Goal: Information Seeking & Learning: Learn about a topic

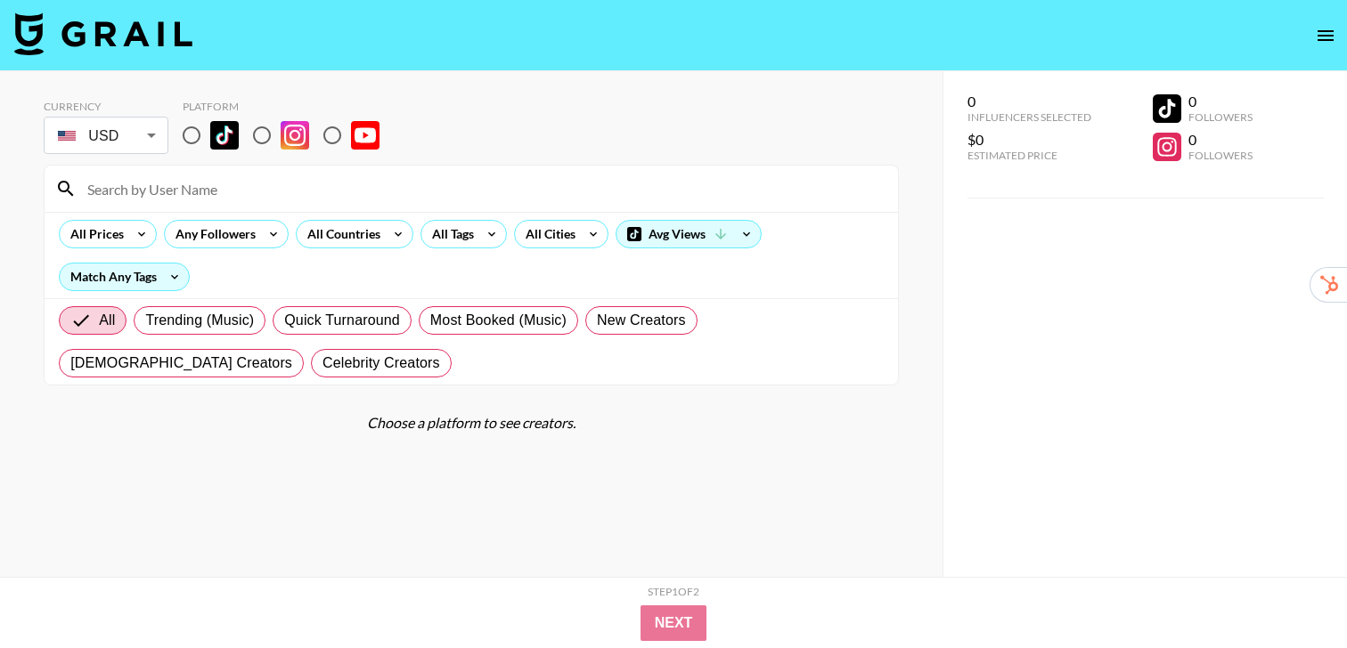
click at [187, 141] on input "radio" at bounding box center [191, 135] width 37 height 37
radio input "true"
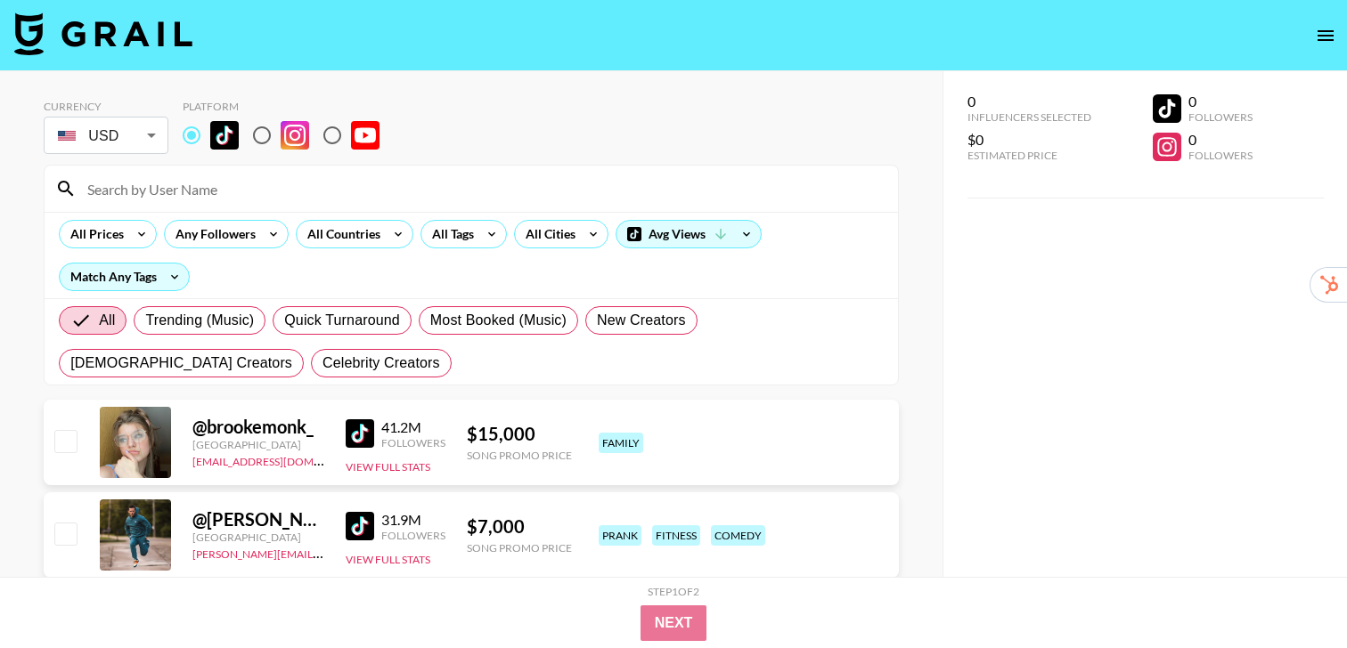
click at [413, 229] on div "All Countries" at bounding box center [354, 234] width 125 height 28
click at [378, 232] on div "All Countries" at bounding box center [340, 234] width 87 height 27
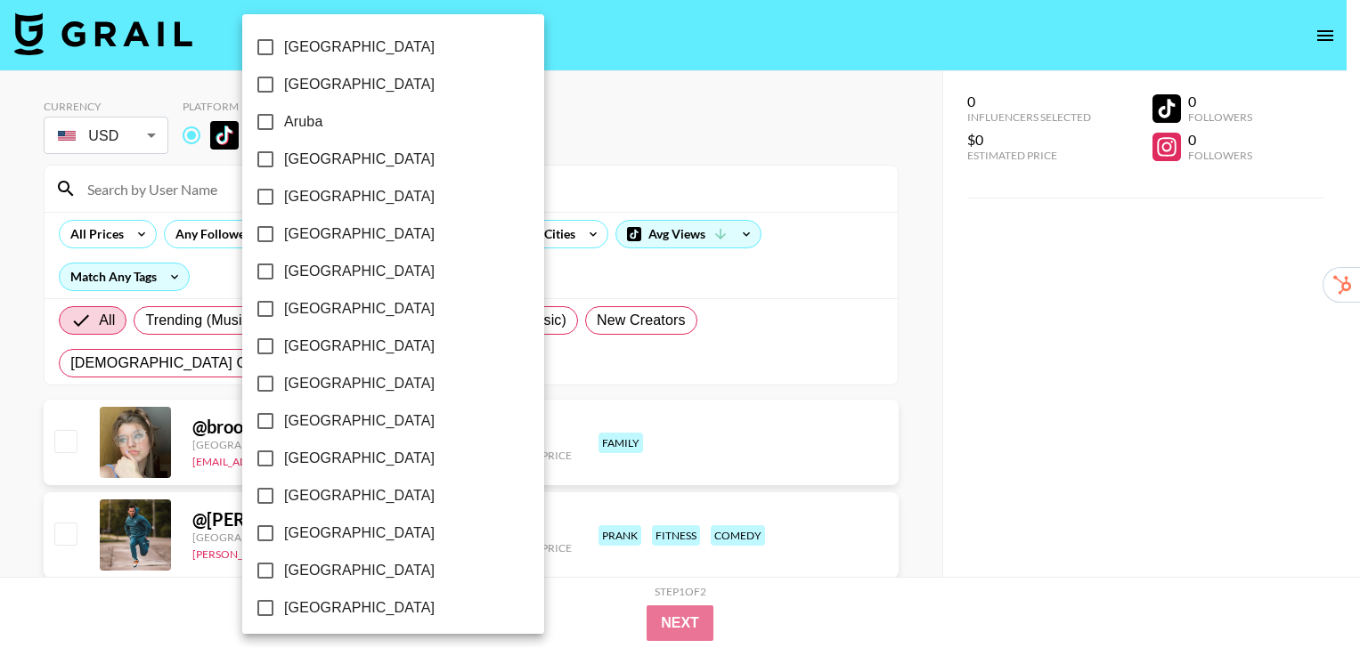
click at [328, 160] on span "[GEOGRAPHIC_DATA]" at bounding box center [359, 159] width 151 height 21
click at [284, 160] on input "[GEOGRAPHIC_DATA]" at bounding box center [265, 159] width 37 height 37
checkbox input "true"
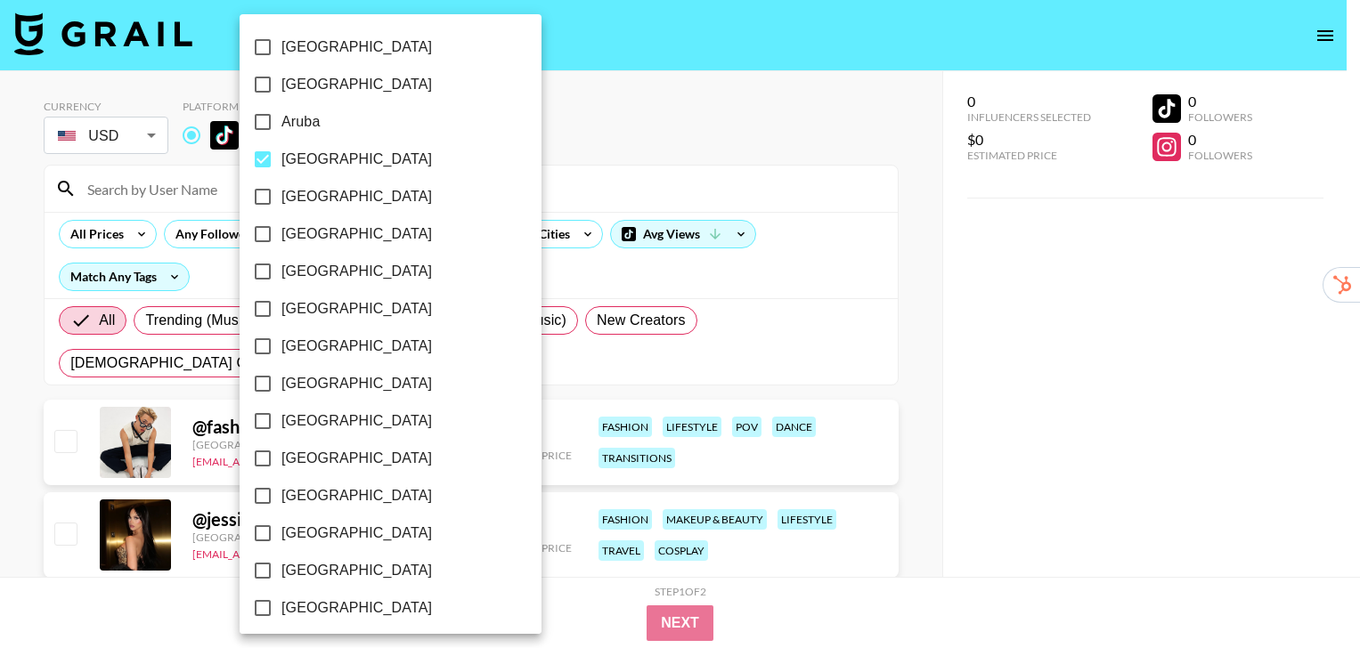
click at [919, 181] on div at bounding box center [680, 324] width 1360 height 648
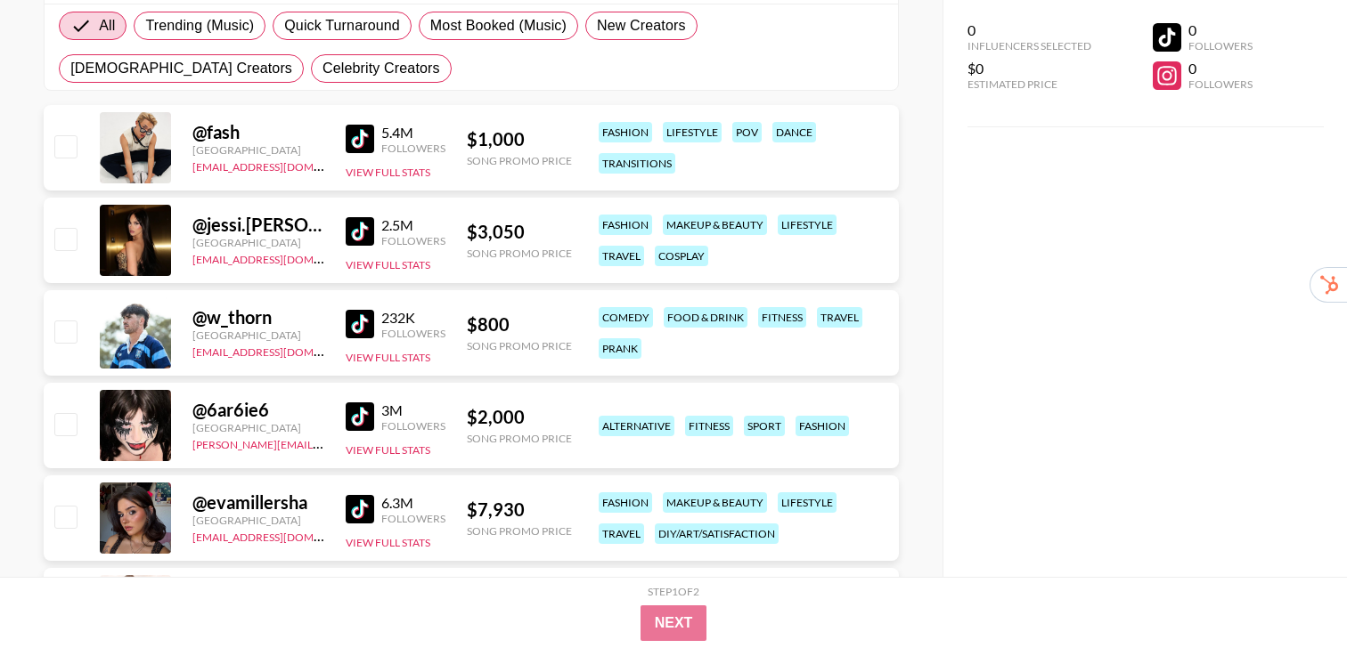
scroll to position [303, 0]
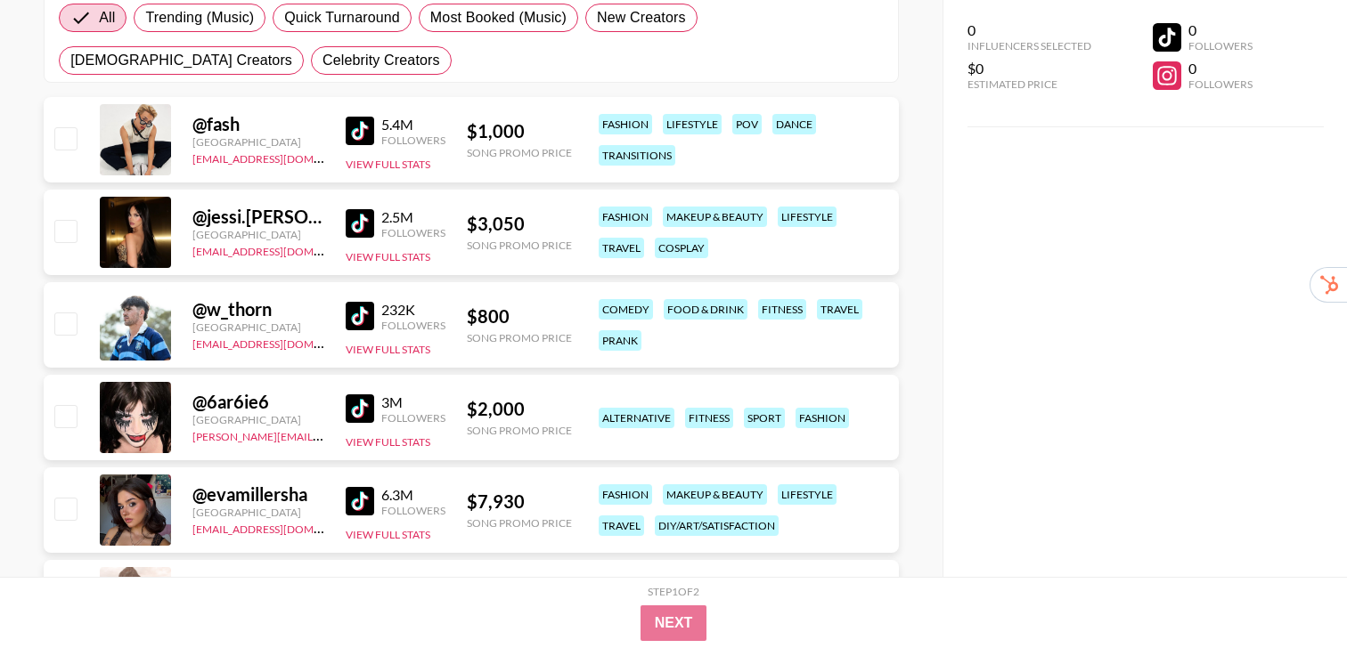
click at [331, 501] on div "@ evamillersha Australia [EMAIL_ADDRESS][DOMAIN_NAME] 6.3M Followers View Full …" at bounding box center [471, 510] width 855 height 85
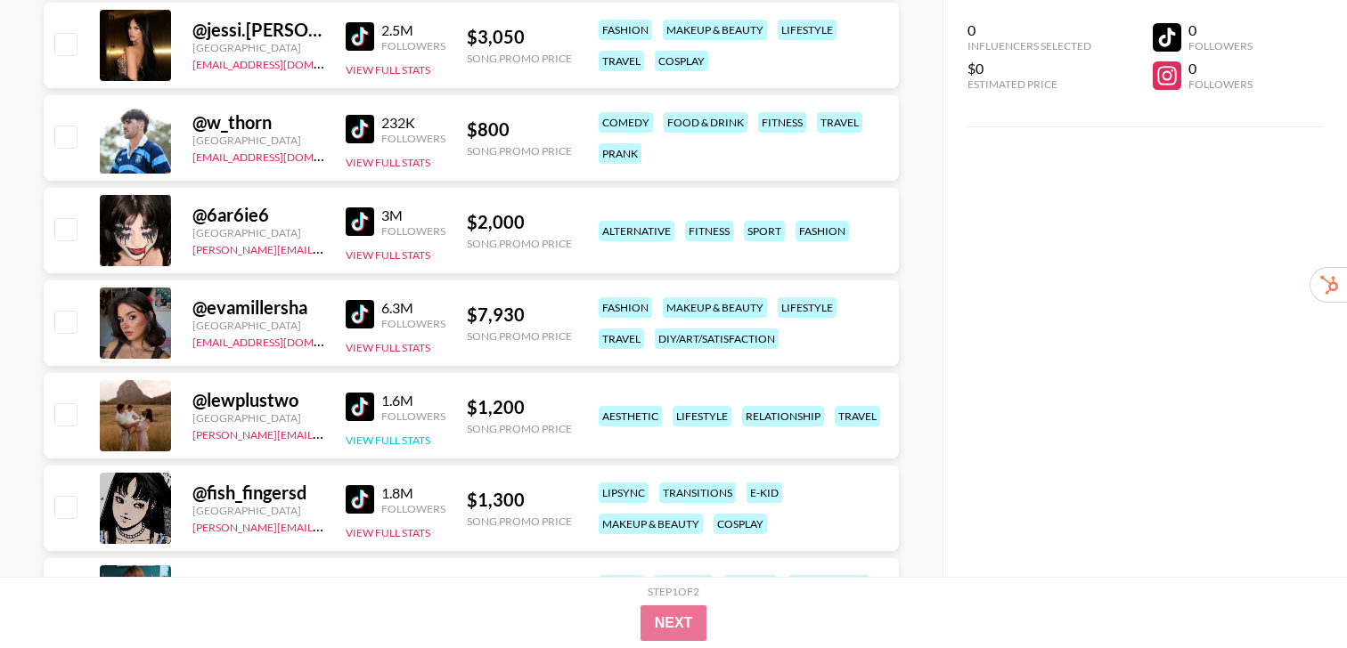
scroll to position [493, 0]
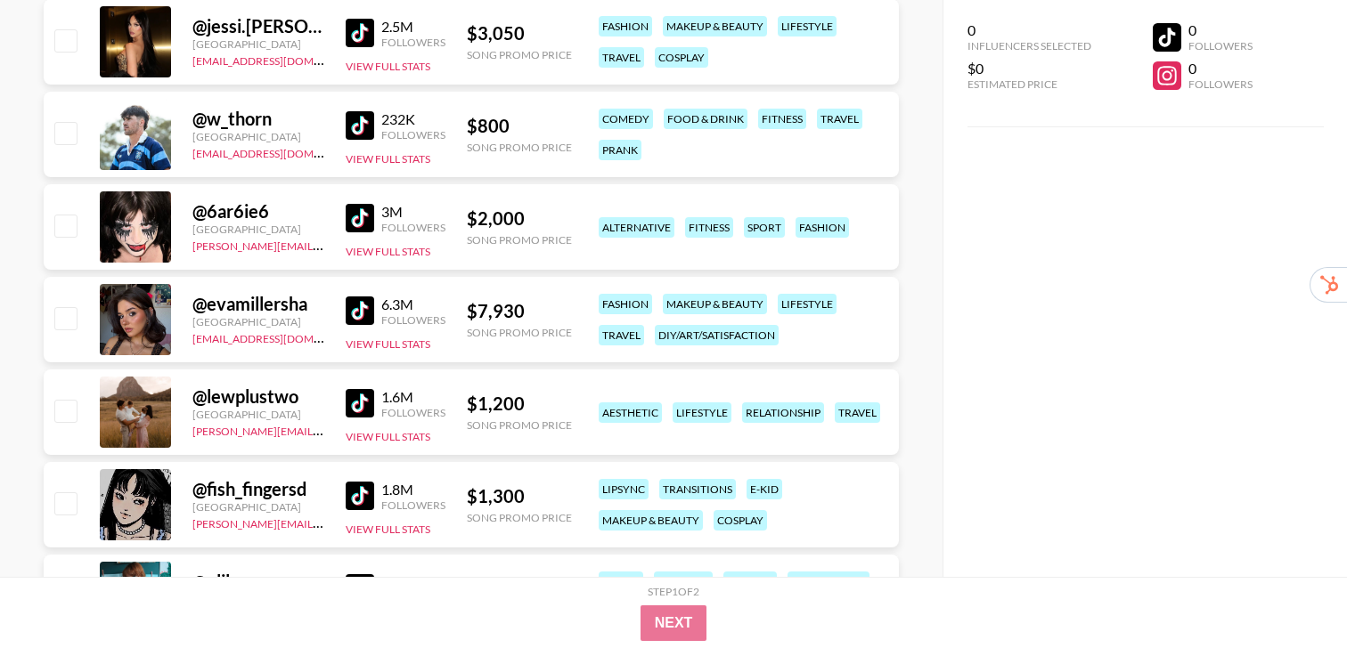
click at [350, 402] on img at bounding box center [360, 403] width 28 height 28
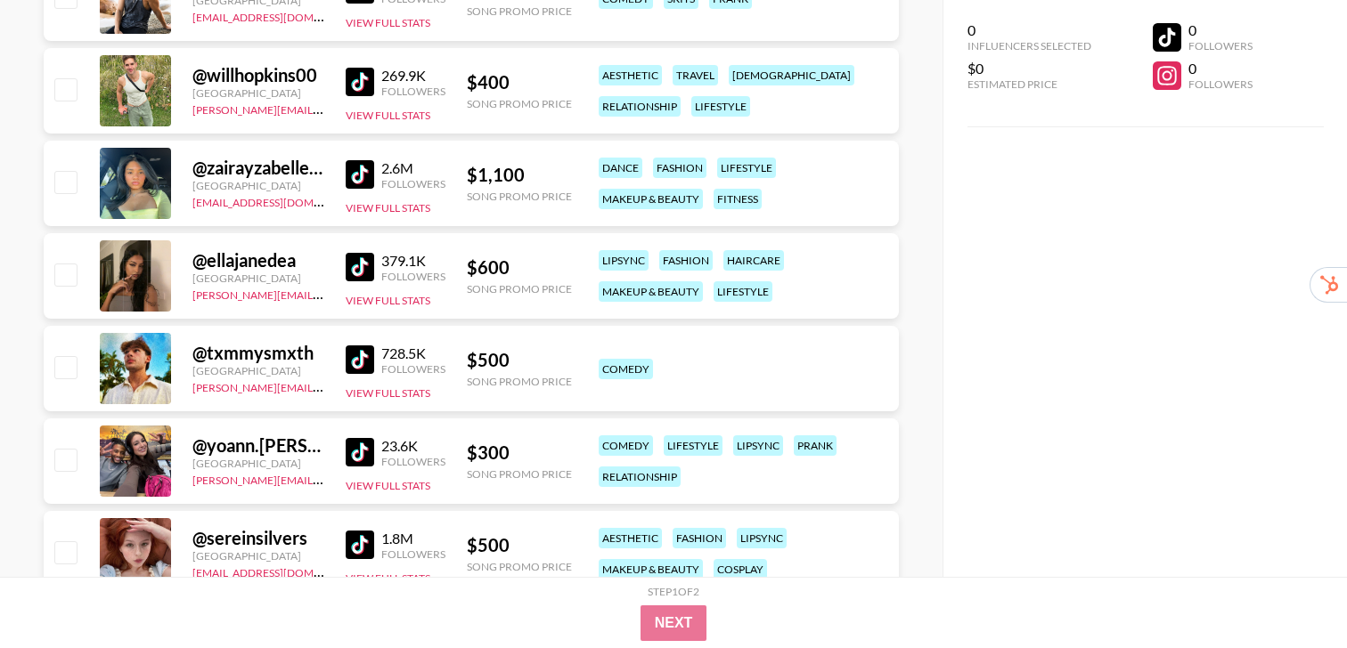
scroll to position [1498, 0]
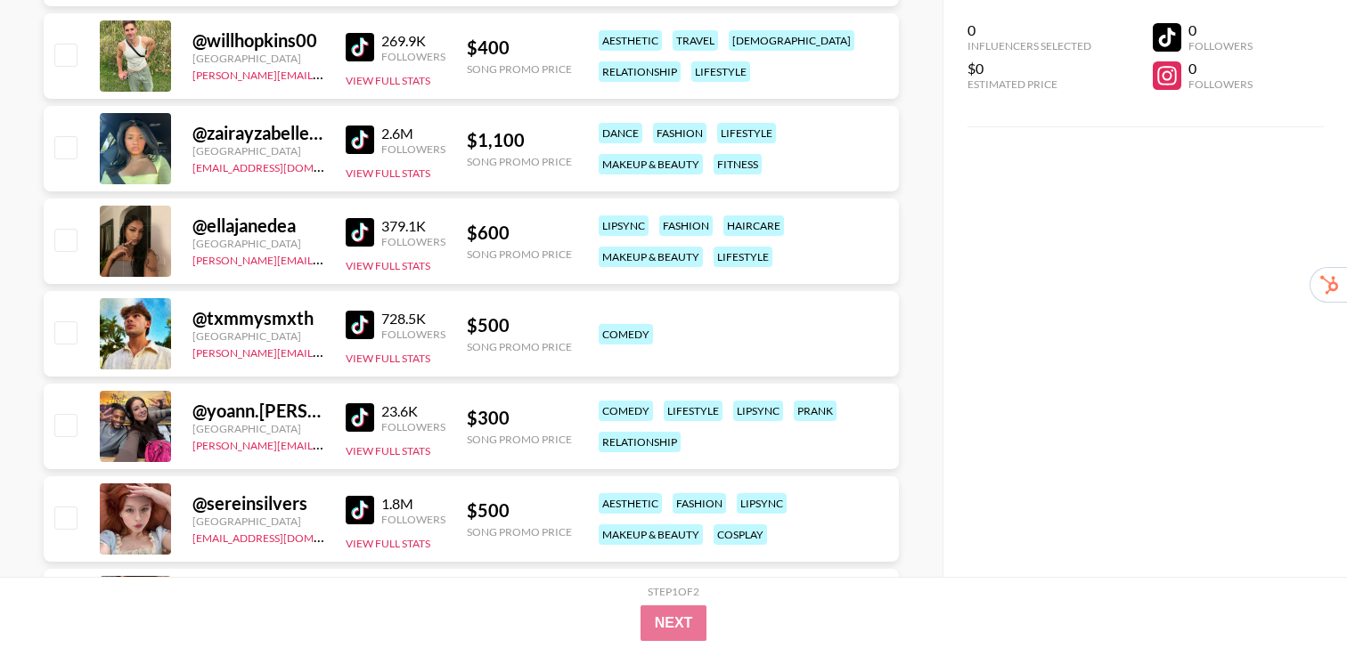
click at [348, 134] on img at bounding box center [360, 140] width 28 height 28
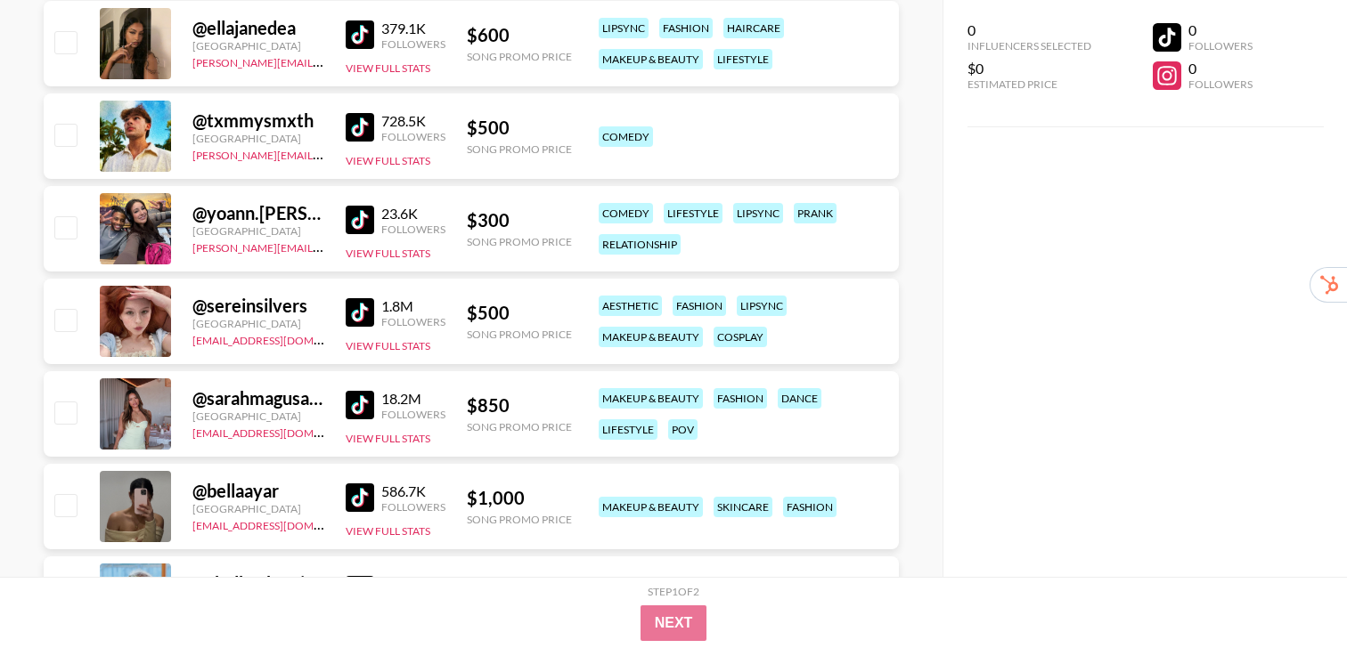
scroll to position [1731, 0]
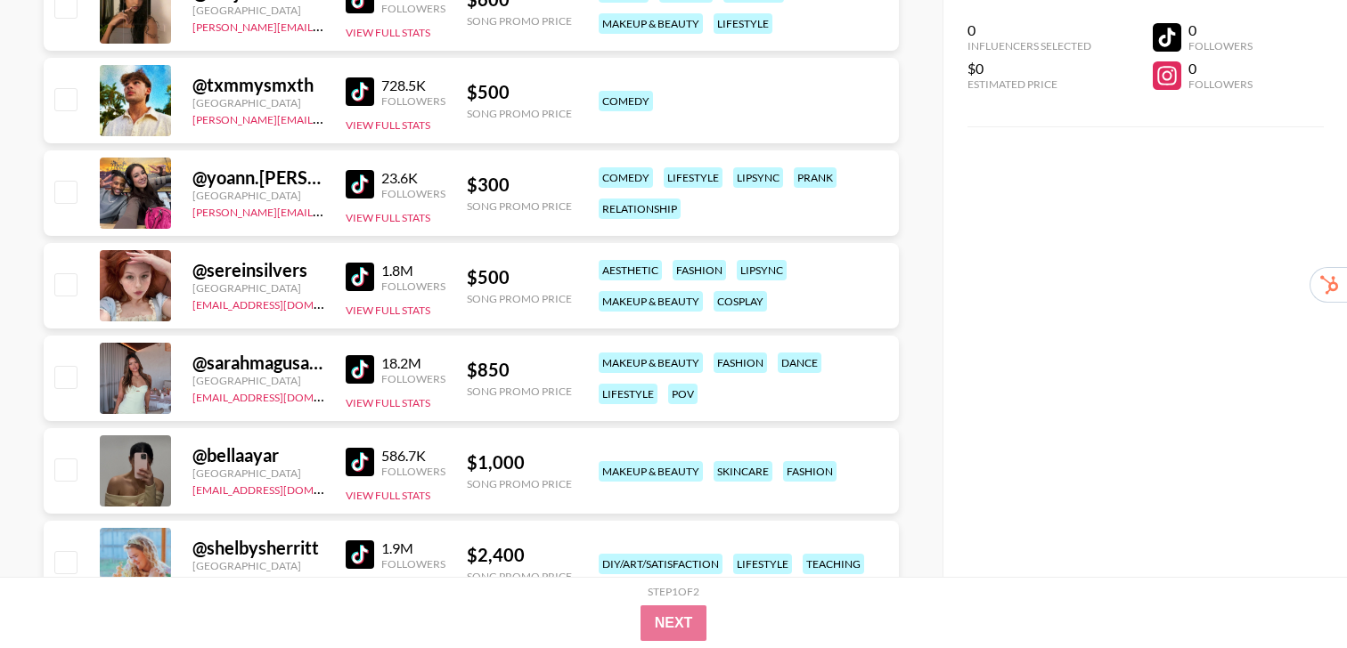
click at [362, 365] on img at bounding box center [360, 369] width 28 height 28
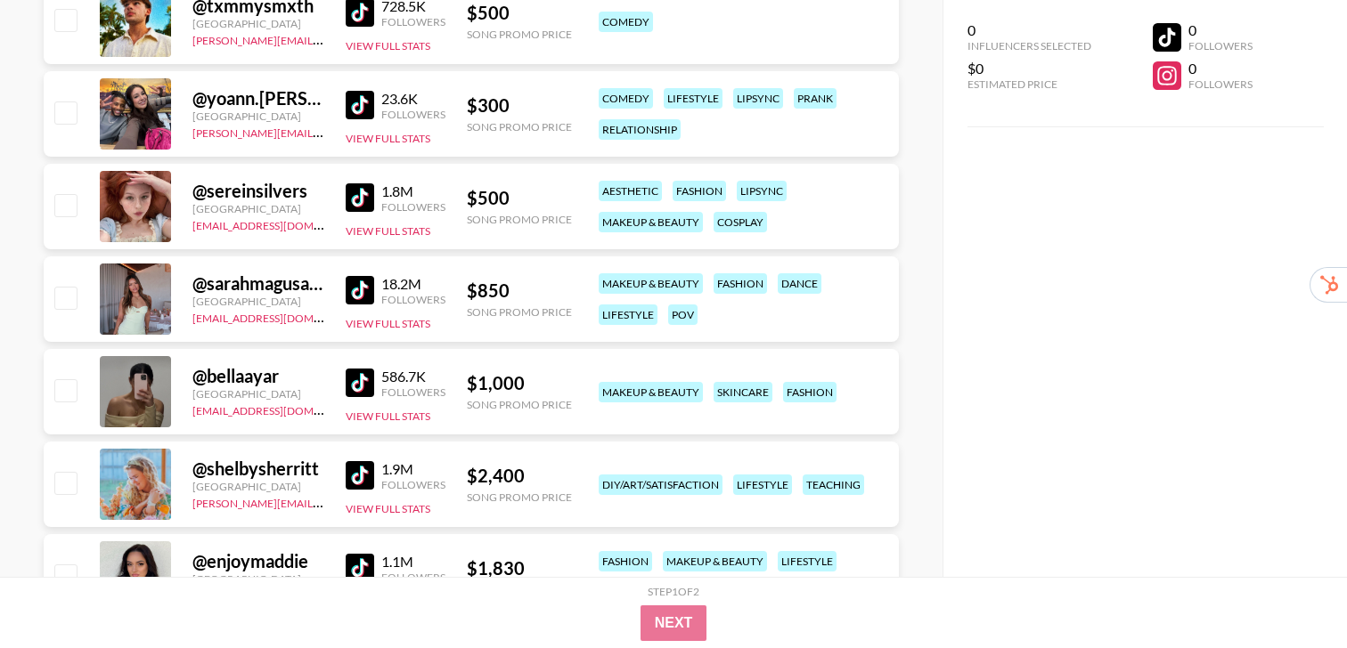
scroll to position [1812, 0]
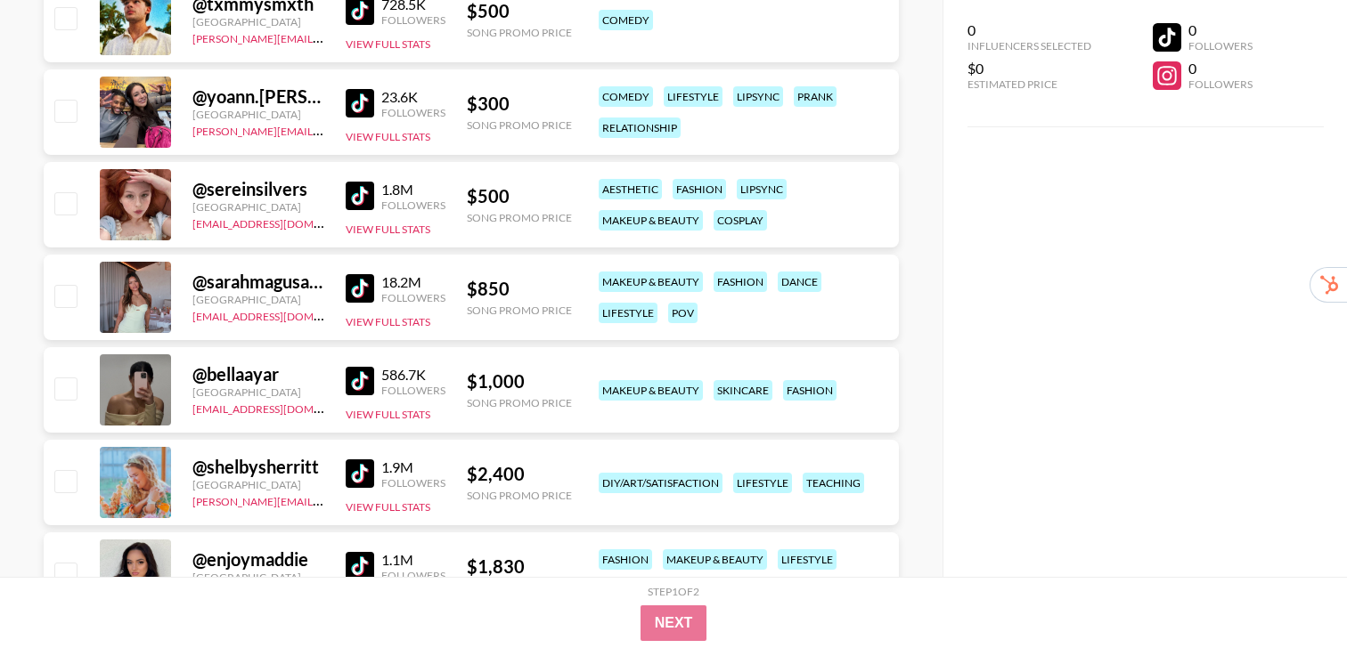
click at [362, 385] on img at bounding box center [360, 381] width 28 height 28
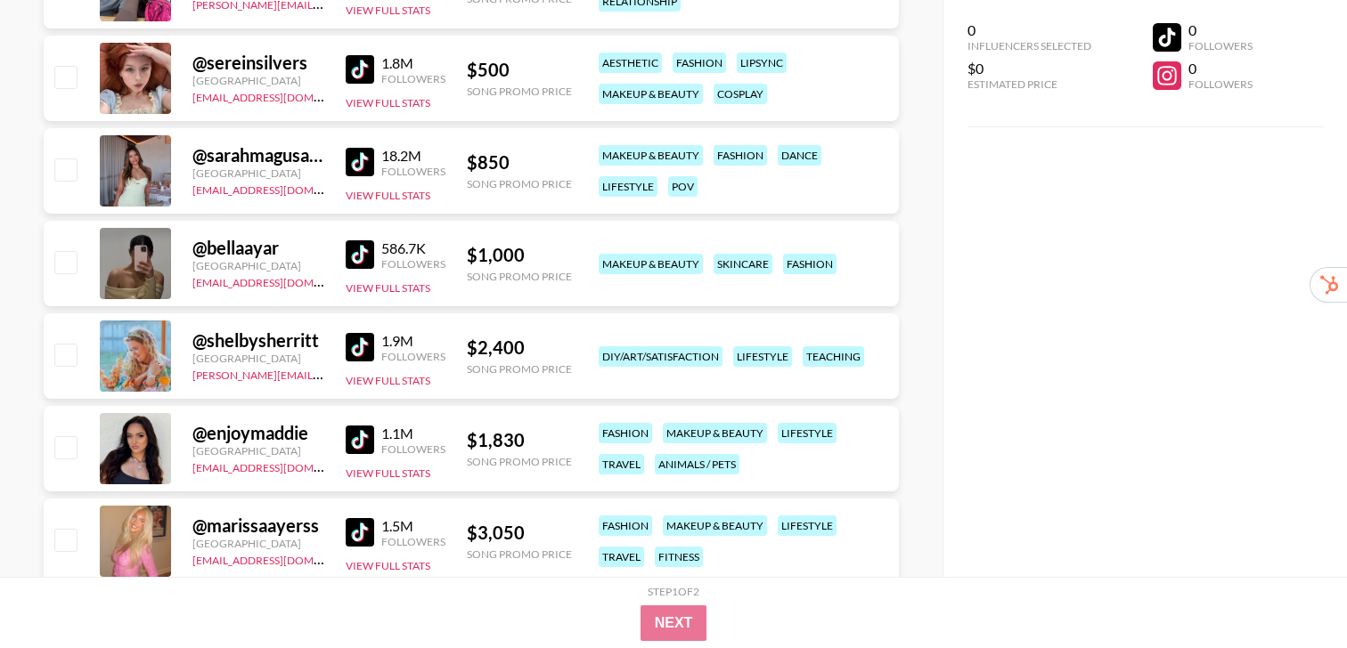
scroll to position [1998, 0]
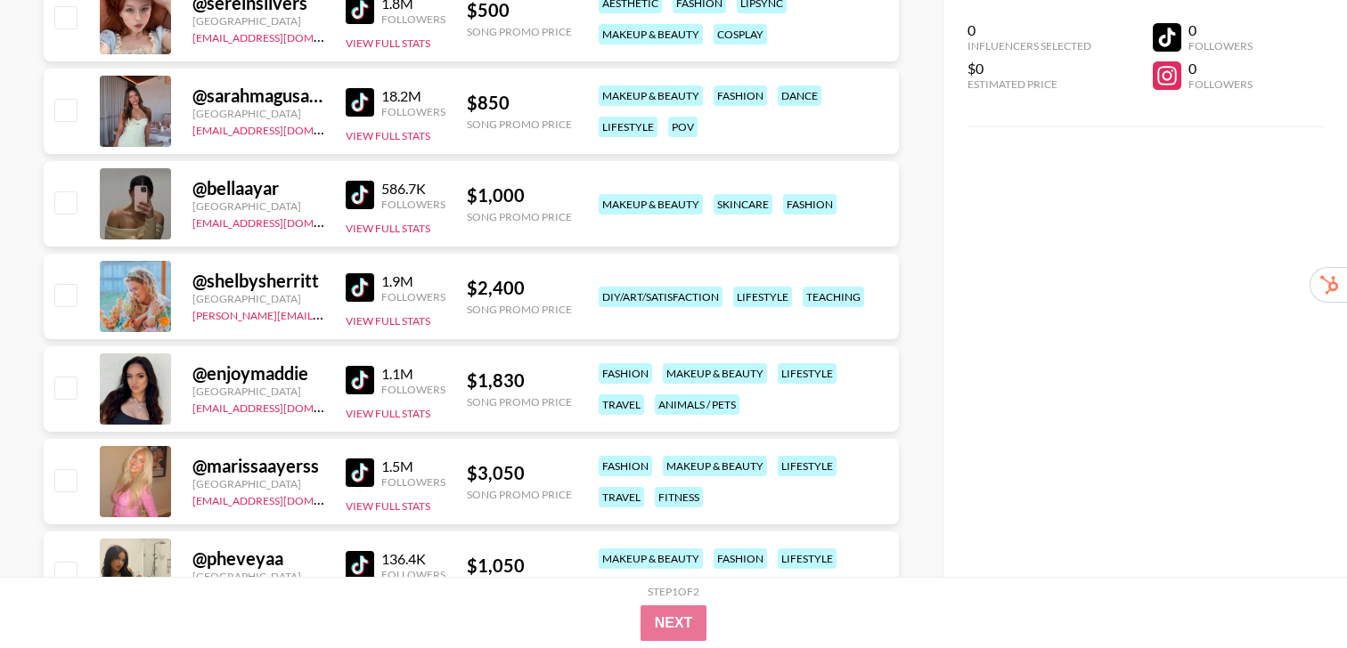
click at [352, 382] on img at bounding box center [360, 380] width 28 height 28
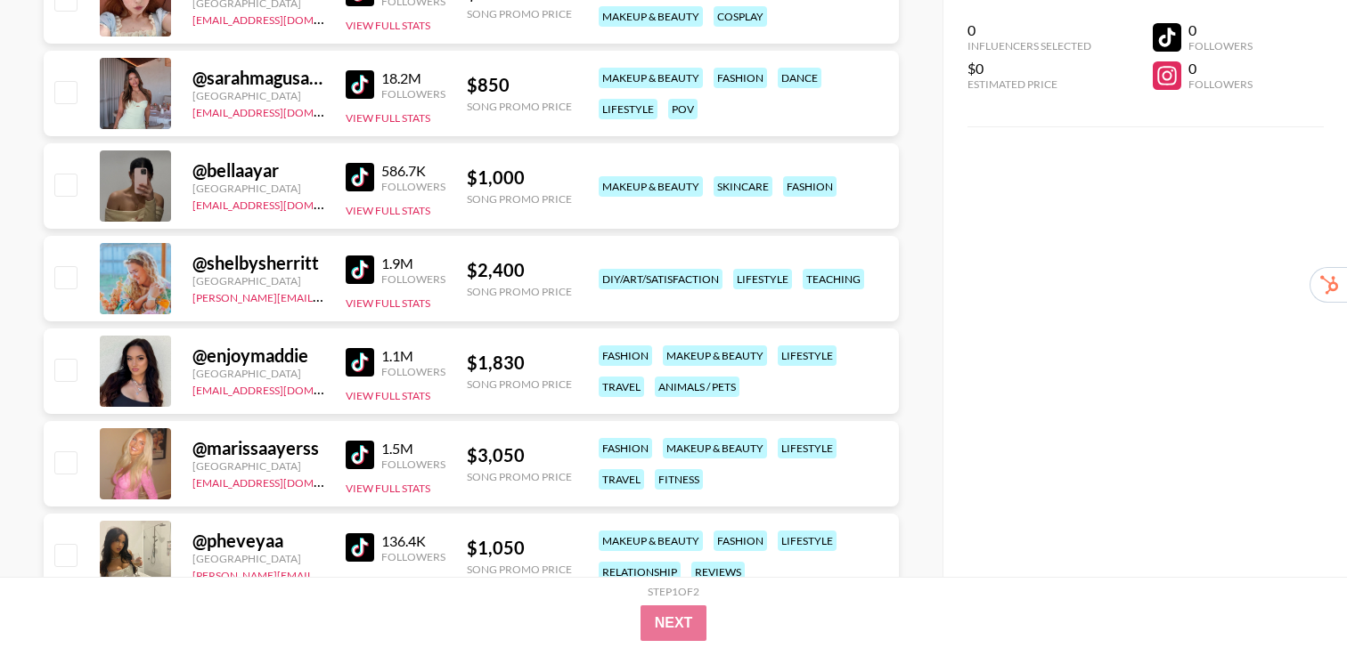
scroll to position [2044, 0]
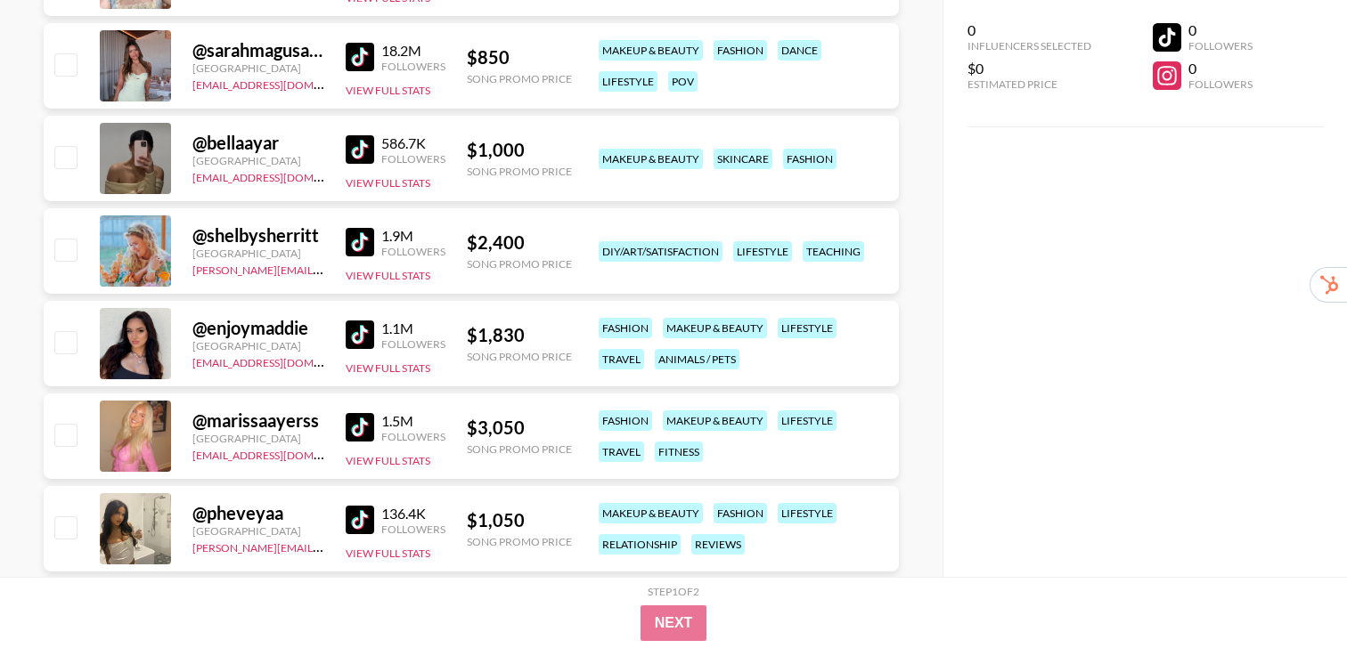
click at [370, 425] on img at bounding box center [360, 427] width 28 height 28
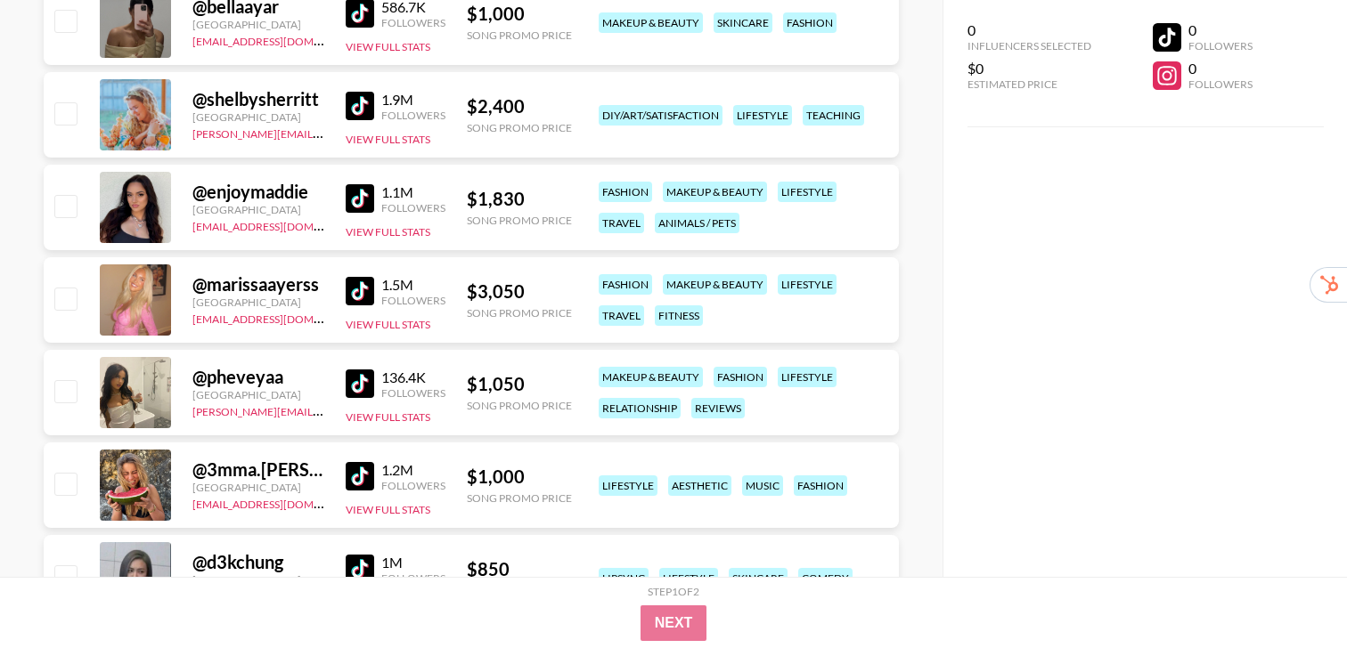
scroll to position [2181, 0]
click at [359, 387] on img at bounding box center [360, 383] width 28 height 28
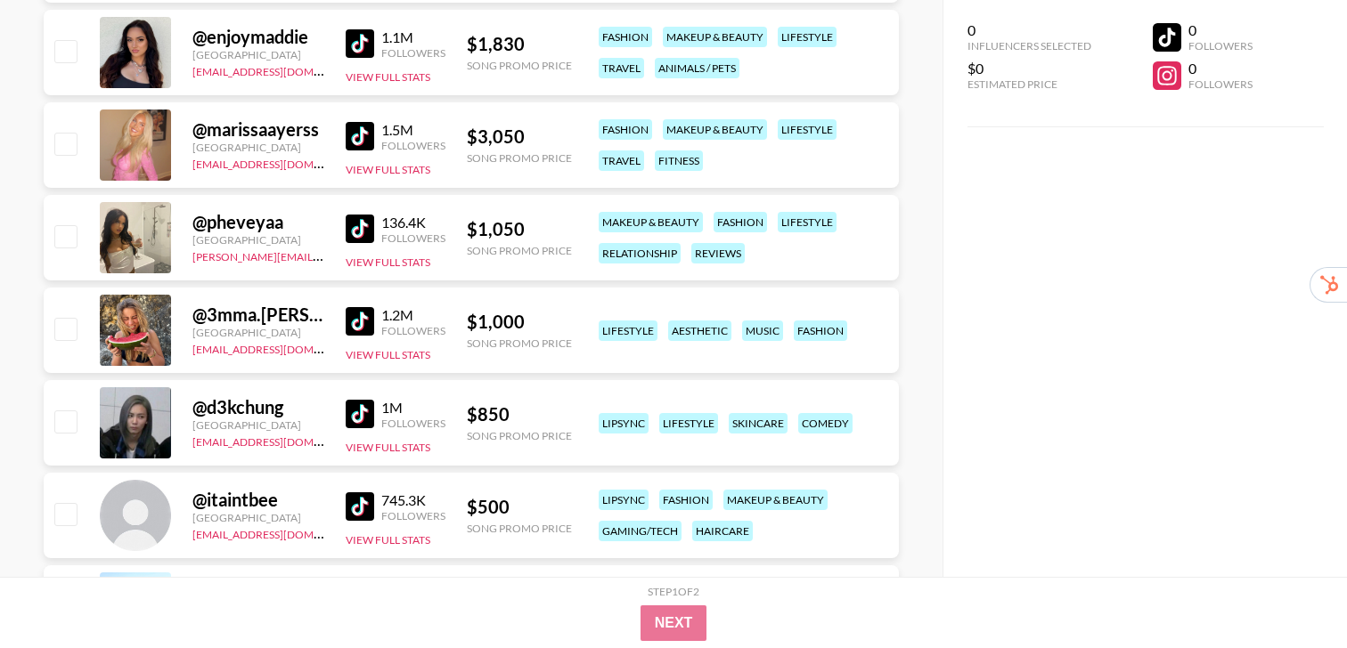
scroll to position [2338, 0]
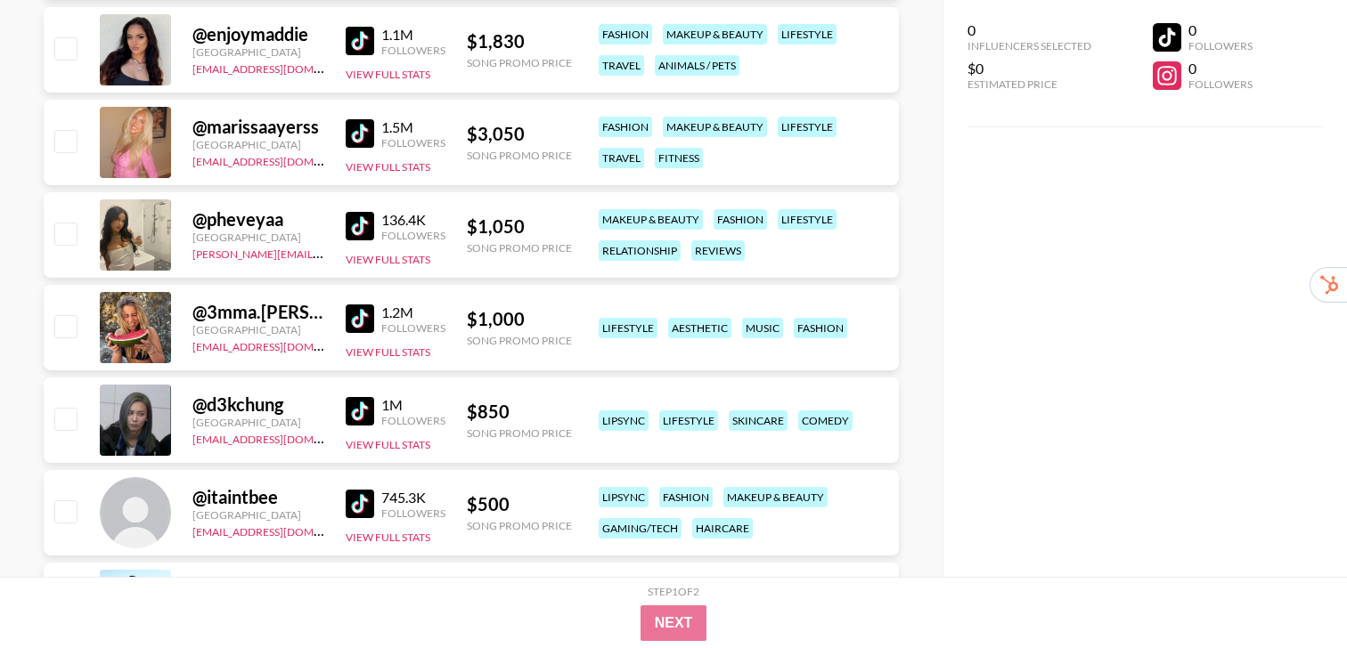
click at [358, 330] on img at bounding box center [360, 319] width 28 height 28
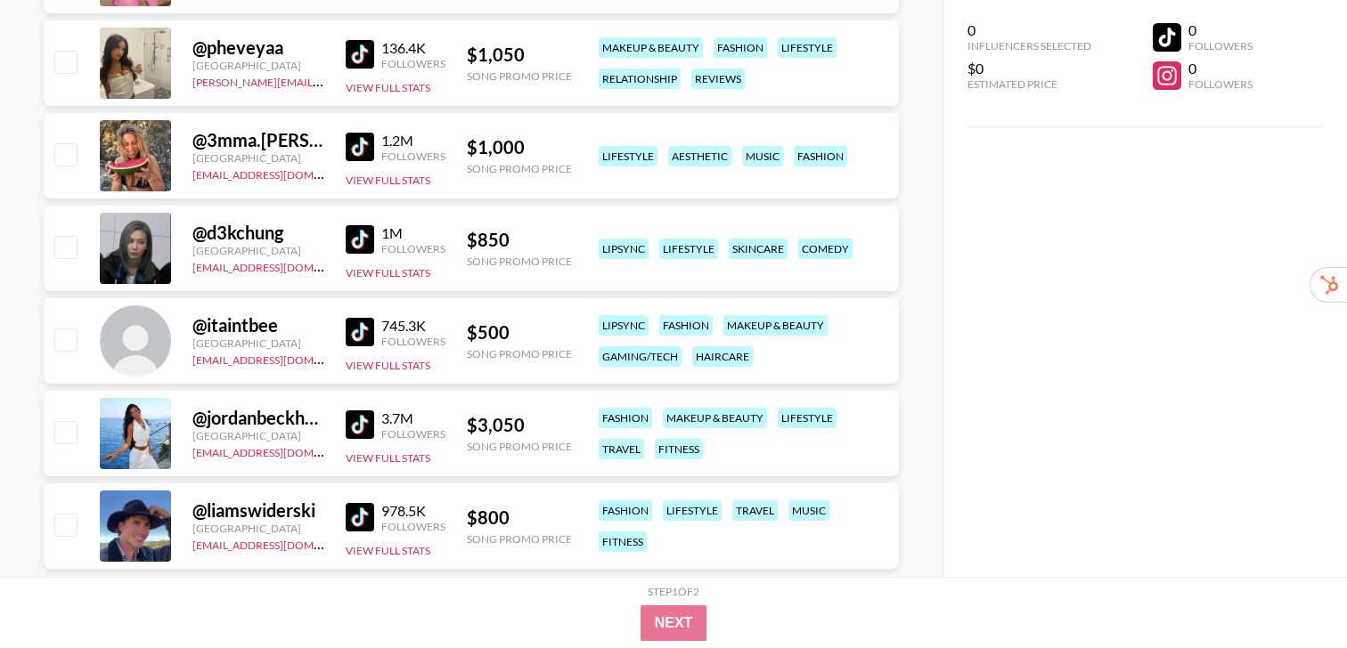
scroll to position [2512, 0]
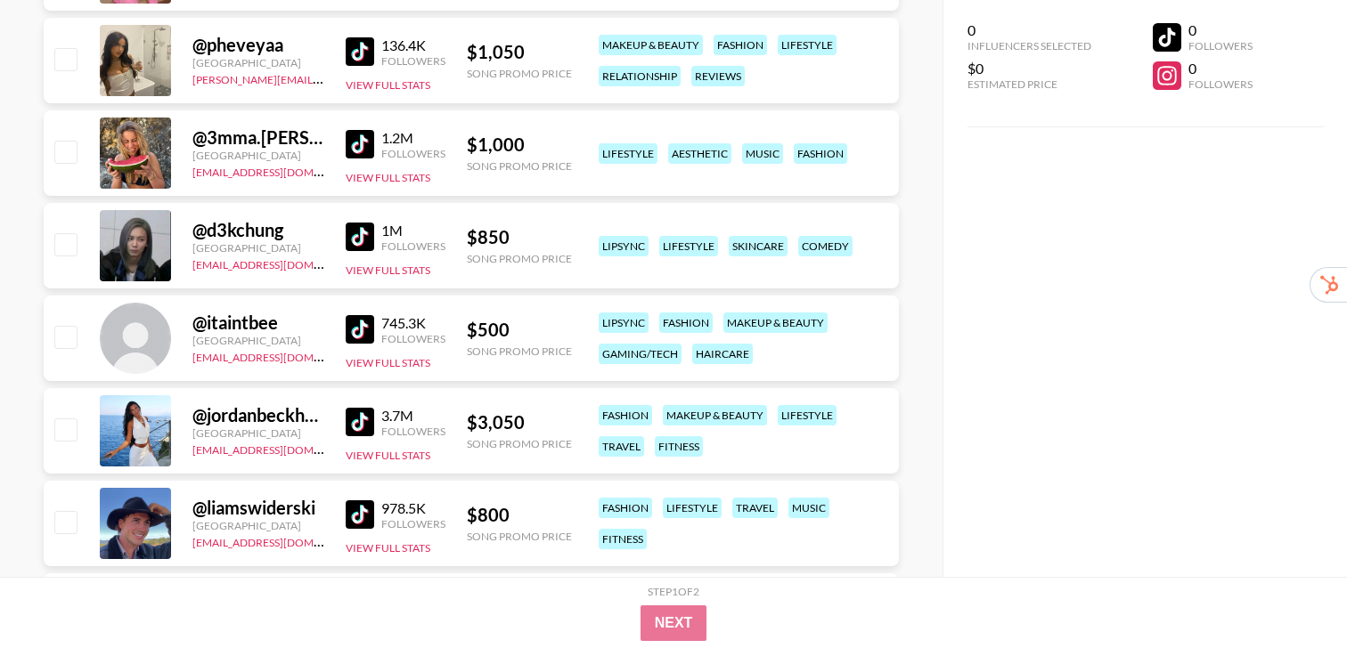
click at [364, 420] on img at bounding box center [360, 422] width 28 height 28
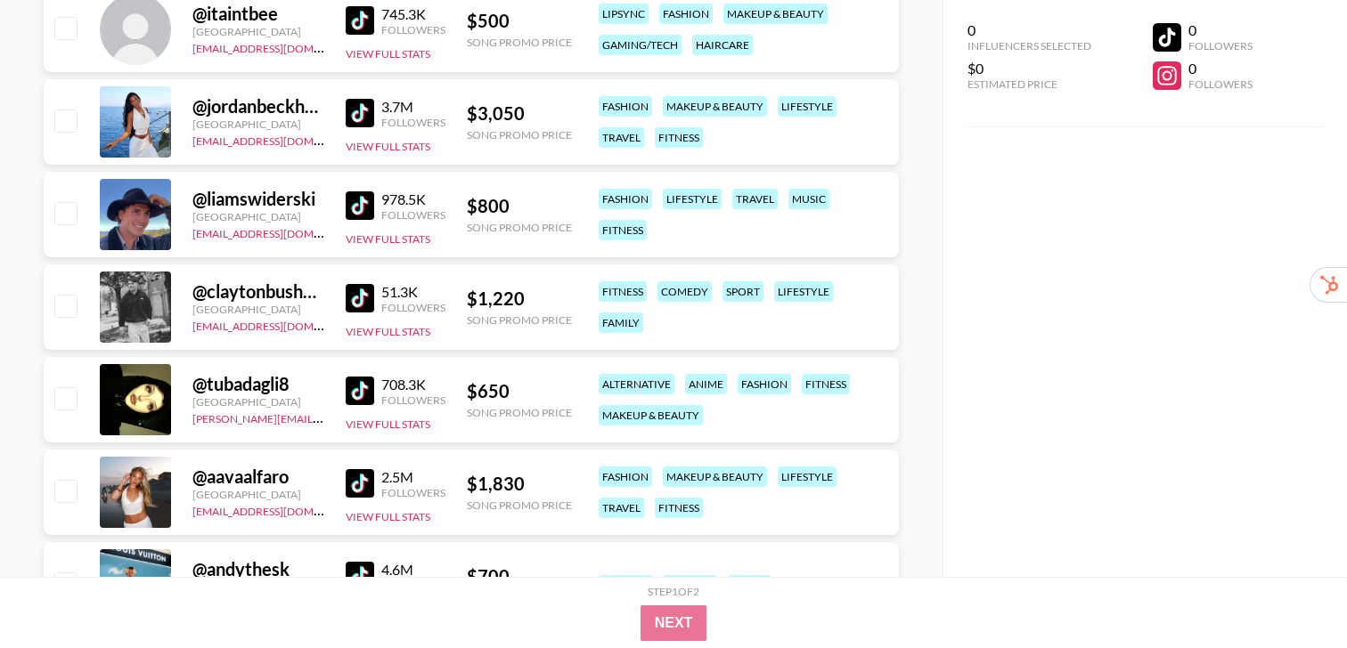
scroll to position [2839, 0]
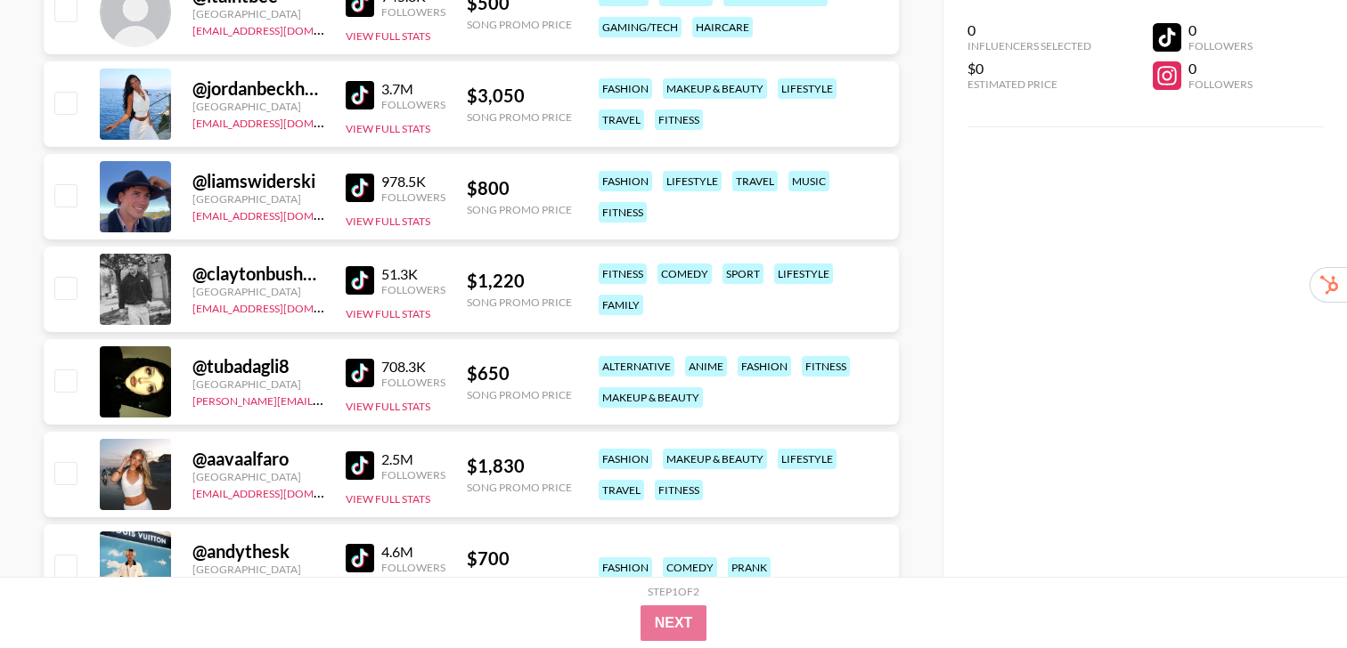
click at [346, 458] on img at bounding box center [360, 466] width 28 height 28
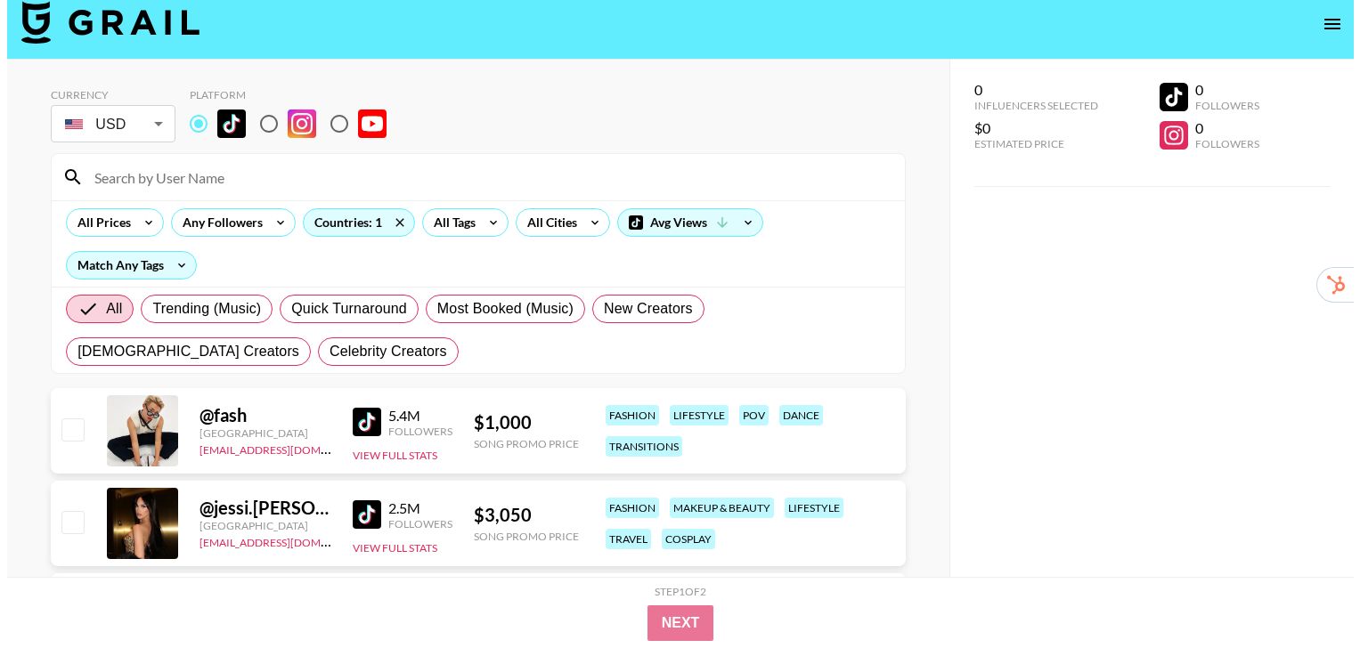
scroll to position [0, 0]
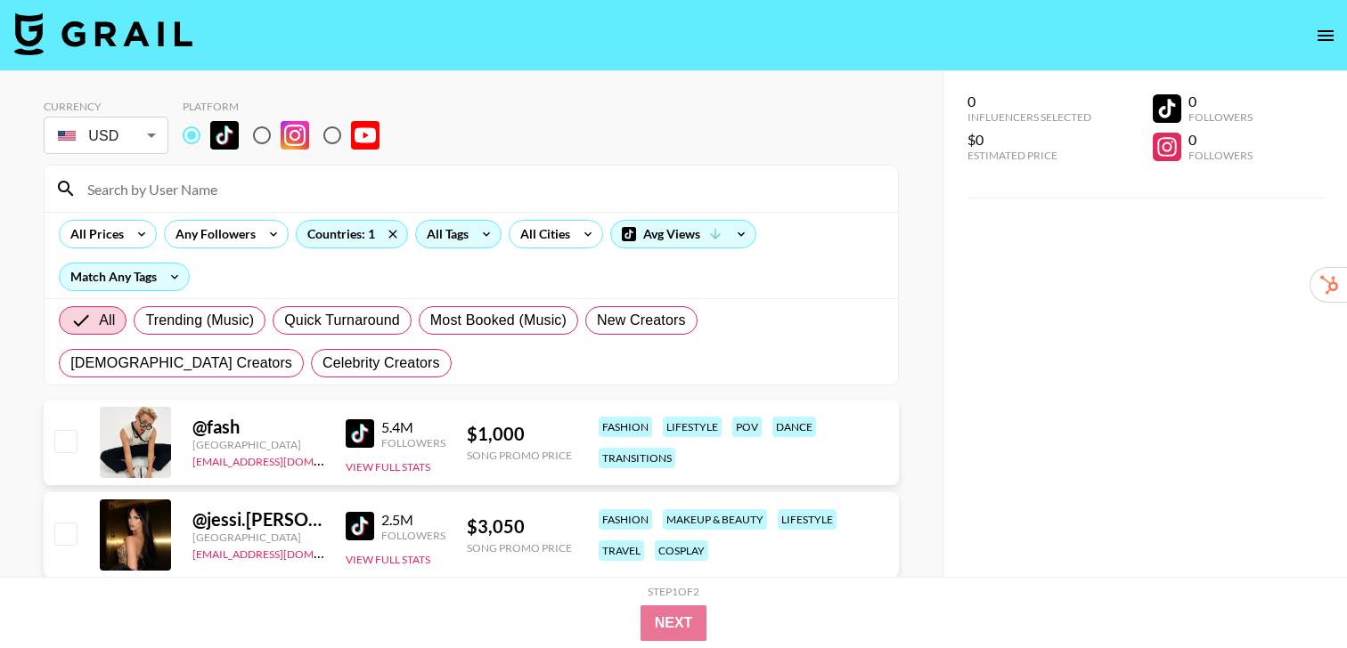
click at [472, 236] on icon at bounding box center [486, 234] width 28 height 27
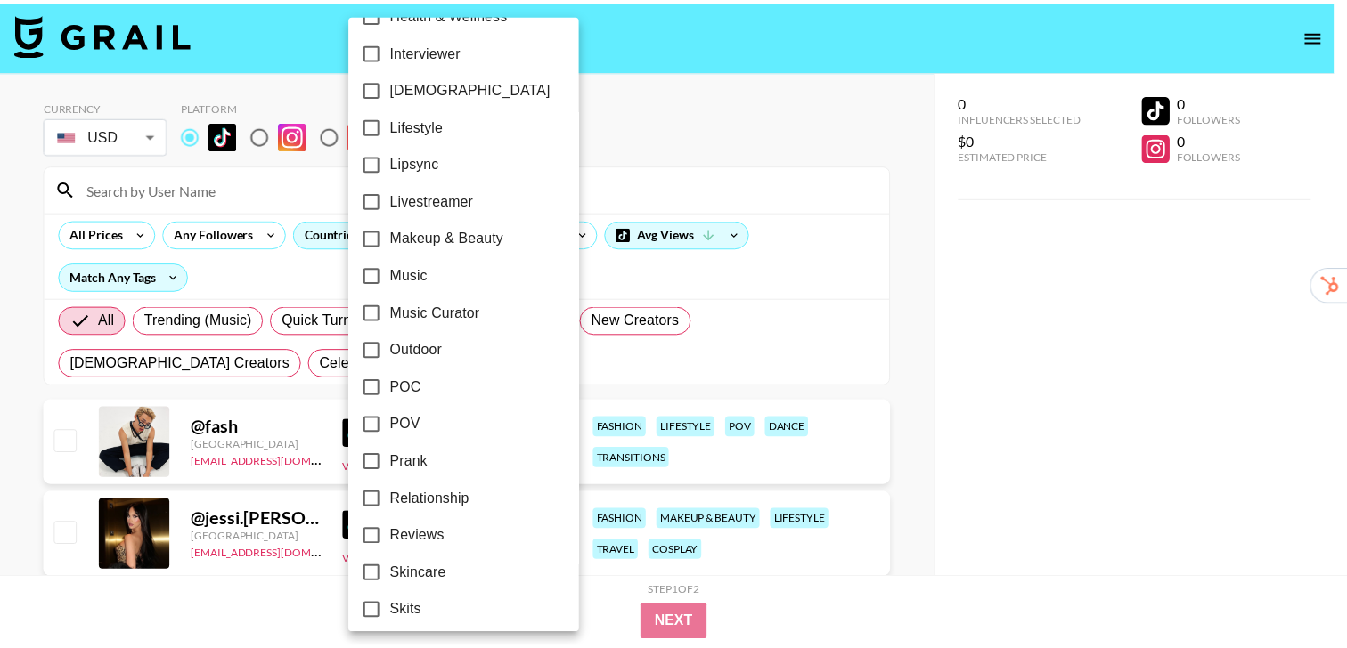
scroll to position [866, 0]
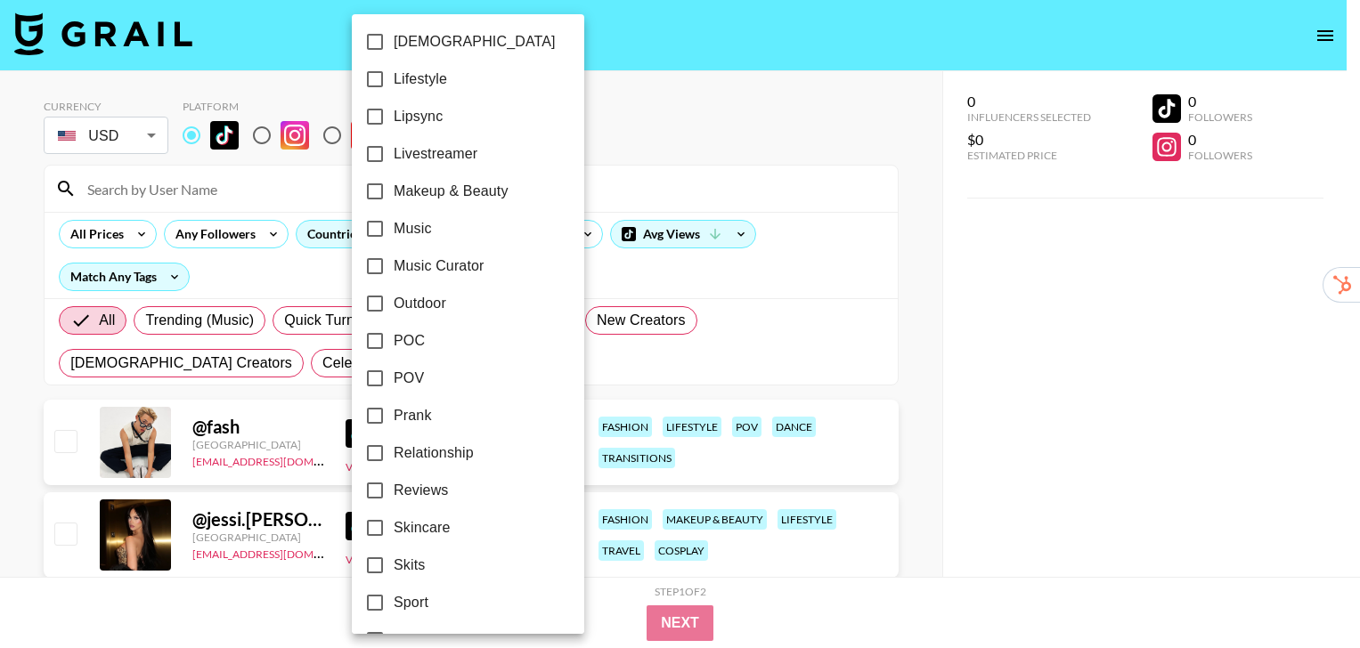
click at [408, 454] on span "Relationship" at bounding box center [434, 453] width 80 height 21
click at [394, 454] on input "Relationship" at bounding box center [374, 453] width 37 height 37
checkbox input "true"
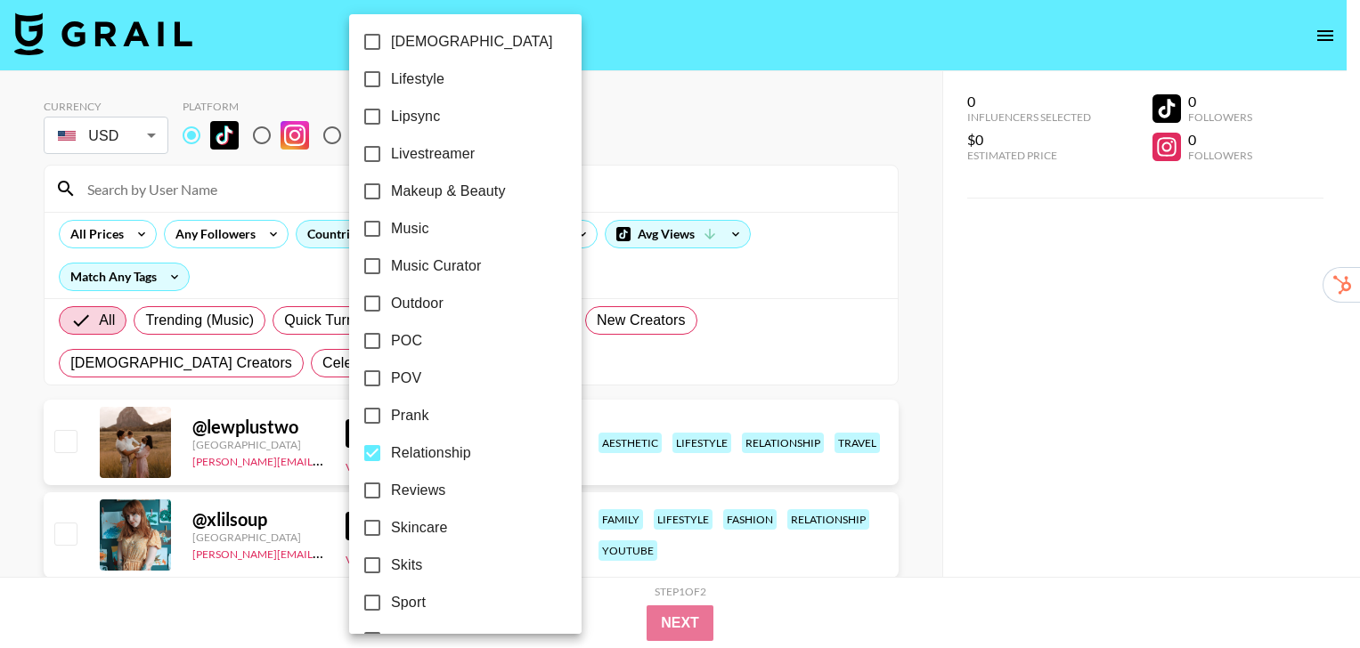
click at [920, 370] on div at bounding box center [680, 324] width 1360 height 648
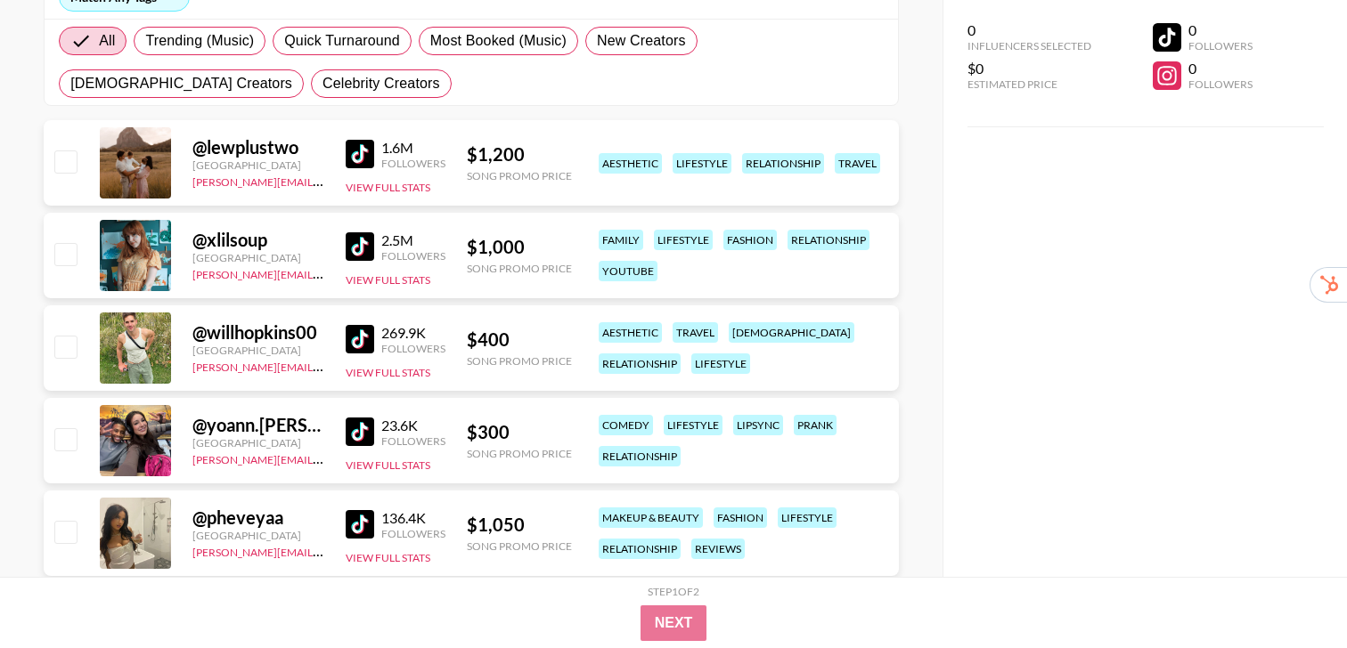
scroll to position [305, 0]
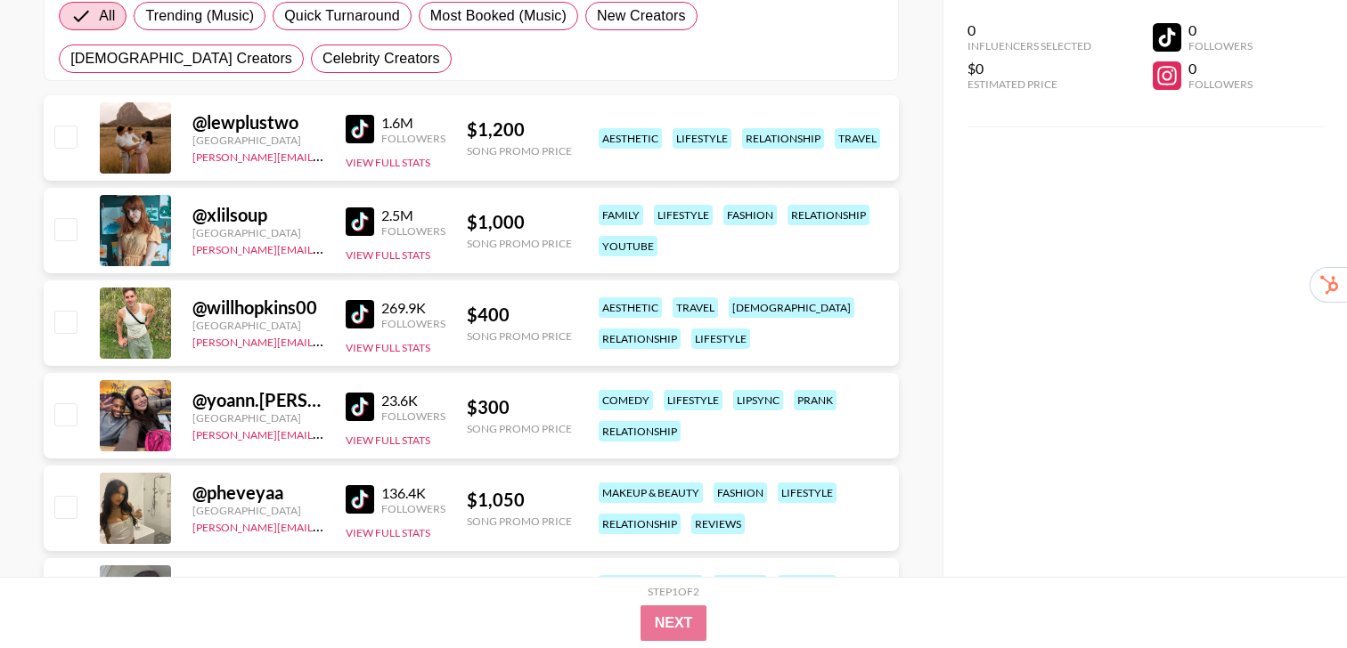
click at [355, 396] on img at bounding box center [360, 407] width 28 height 28
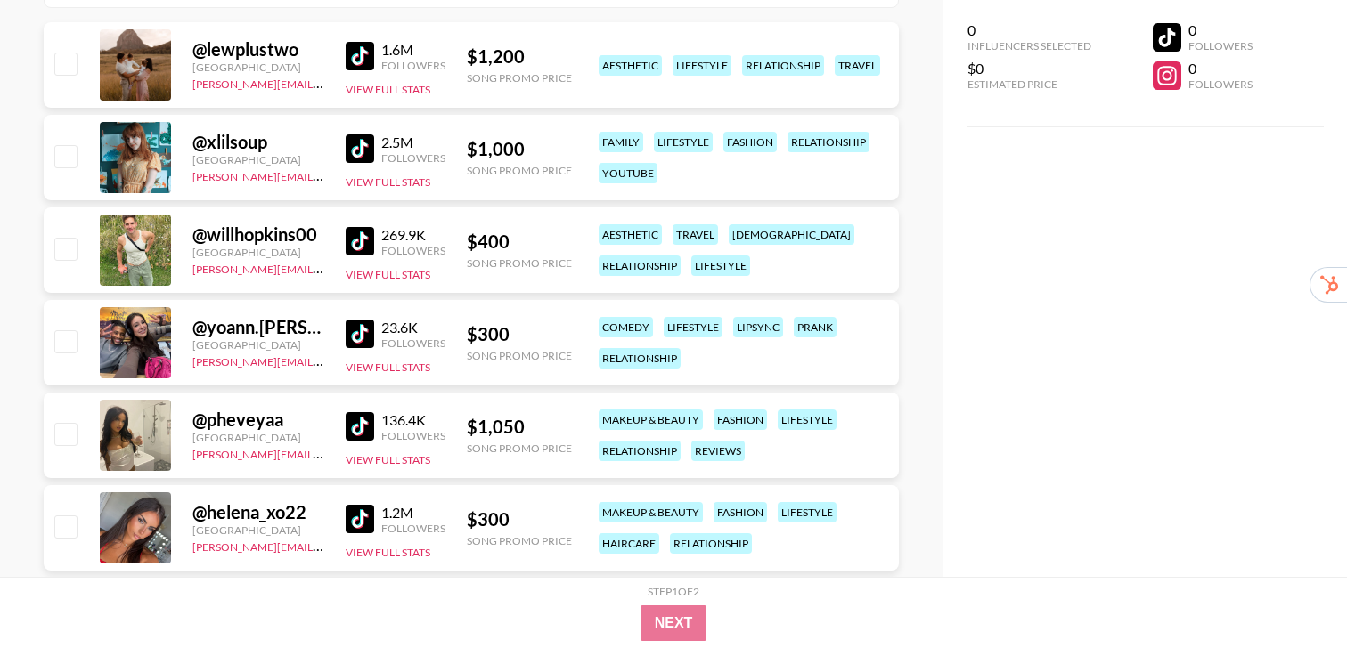
scroll to position [381, 0]
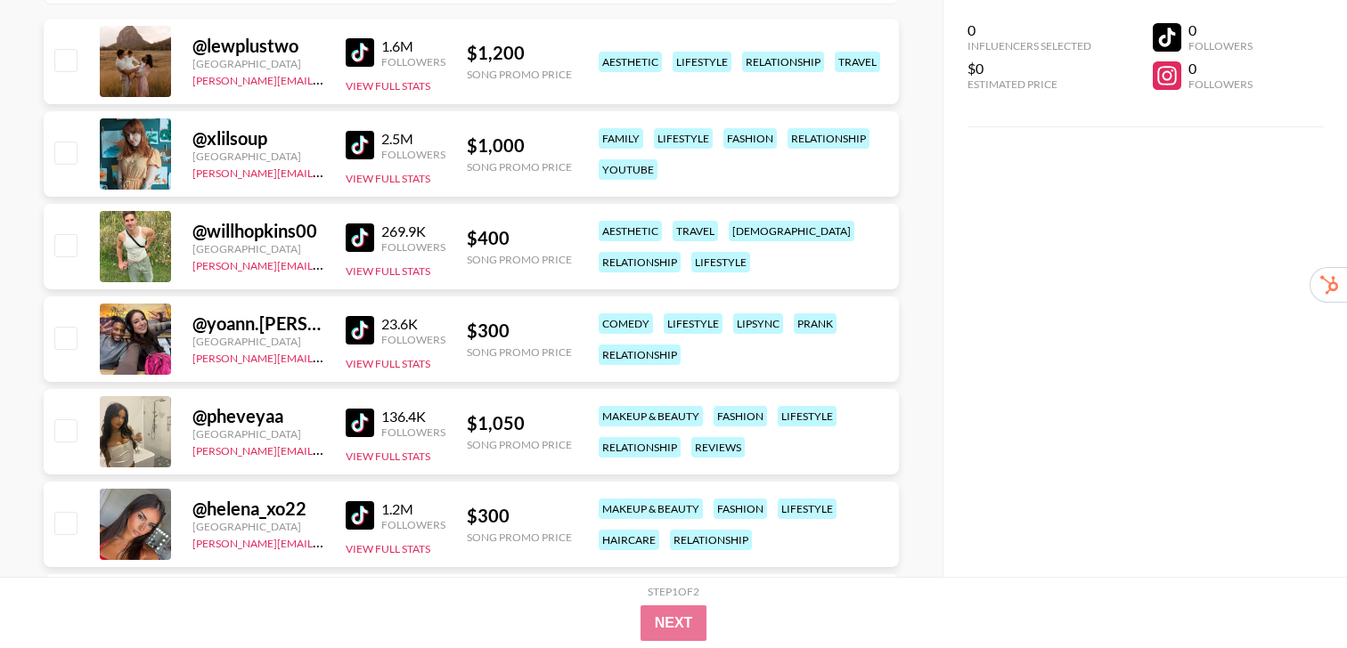
click at [361, 419] on img at bounding box center [360, 423] width 28 height 28
click at [378, 420] on link at bounding box center [364, 423] width 36 height 28
click at [346, 514] on img at bounding box center [360, 515] width 28 height 28
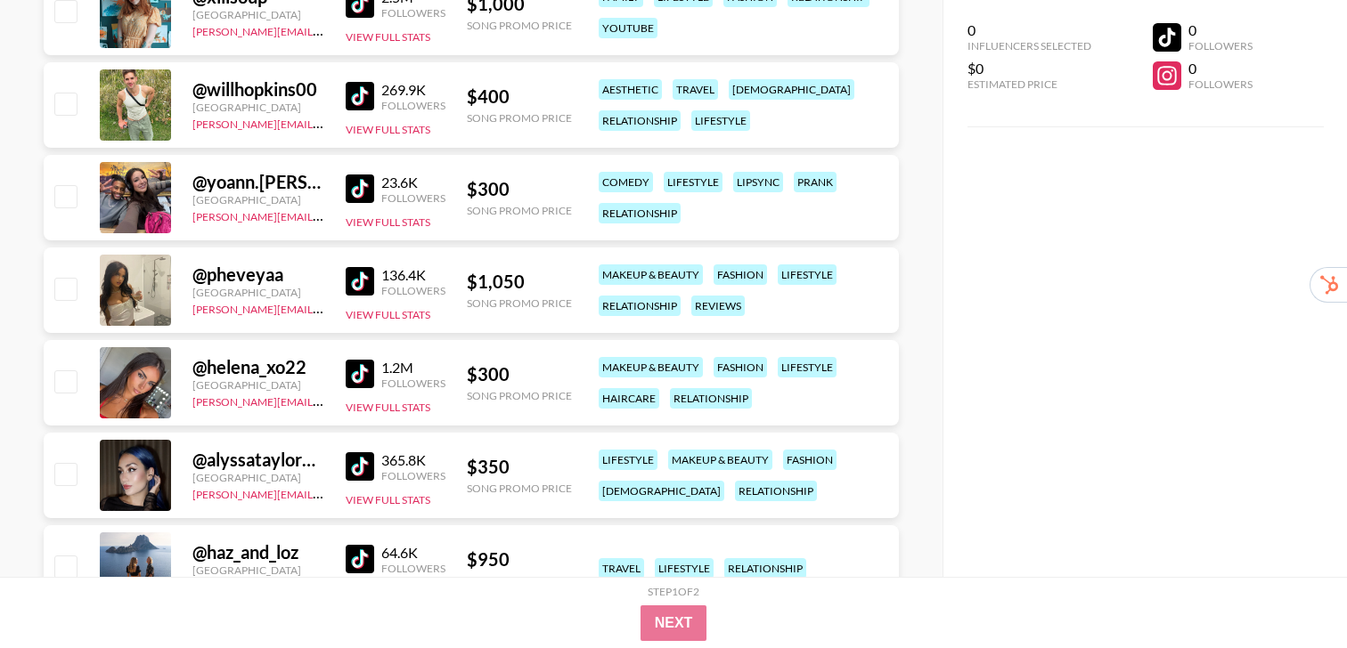
scroll to position [525, 0]
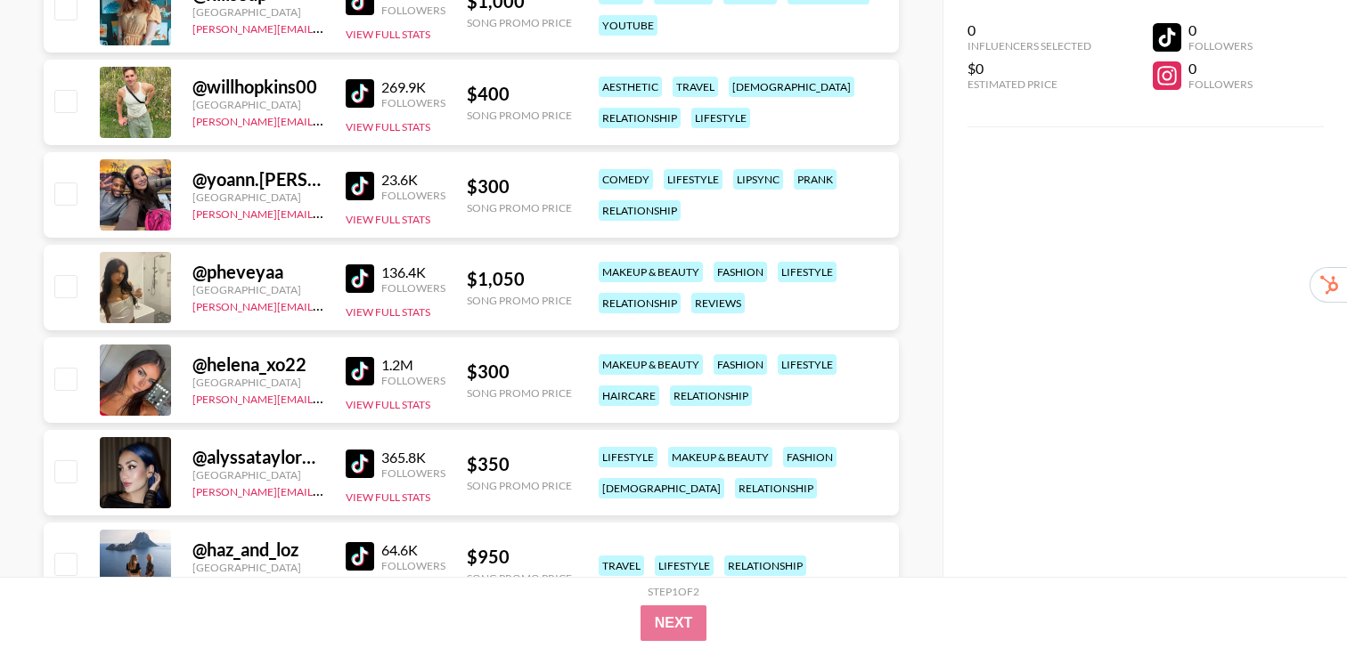
click at [354, 468] on img at bounding box center [360, 464] width 28 height 28
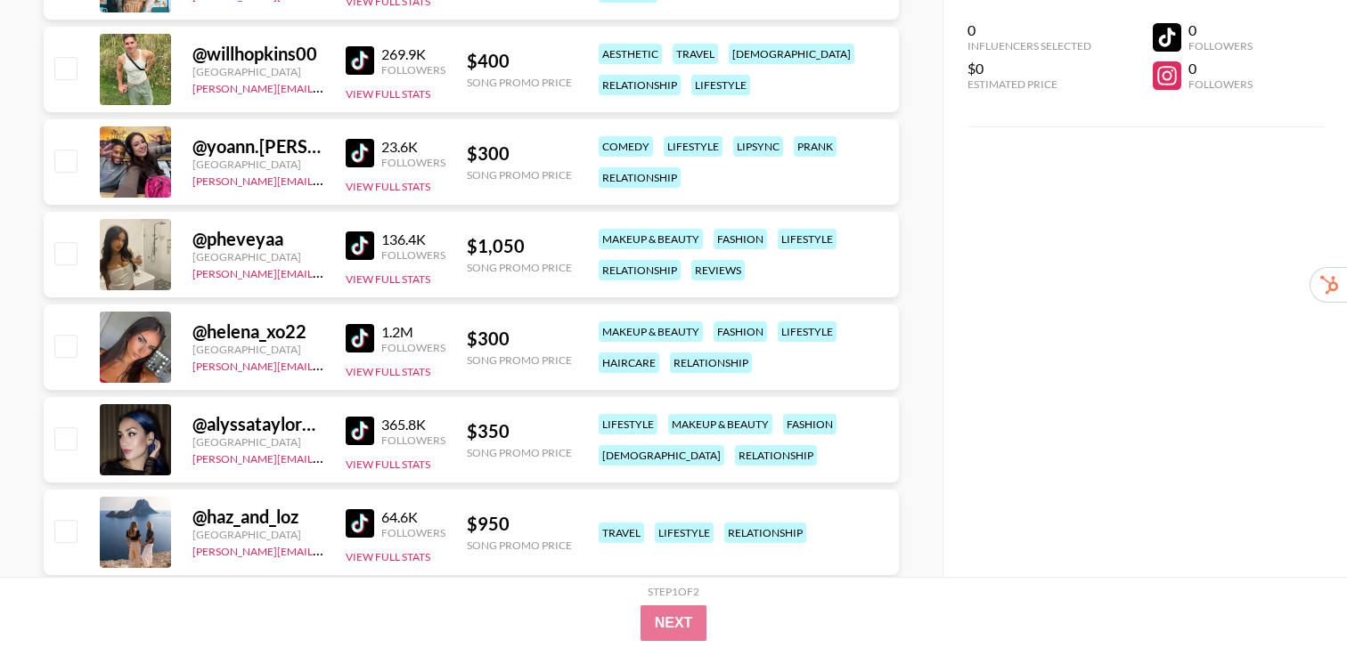
scroll to position [606, 0]
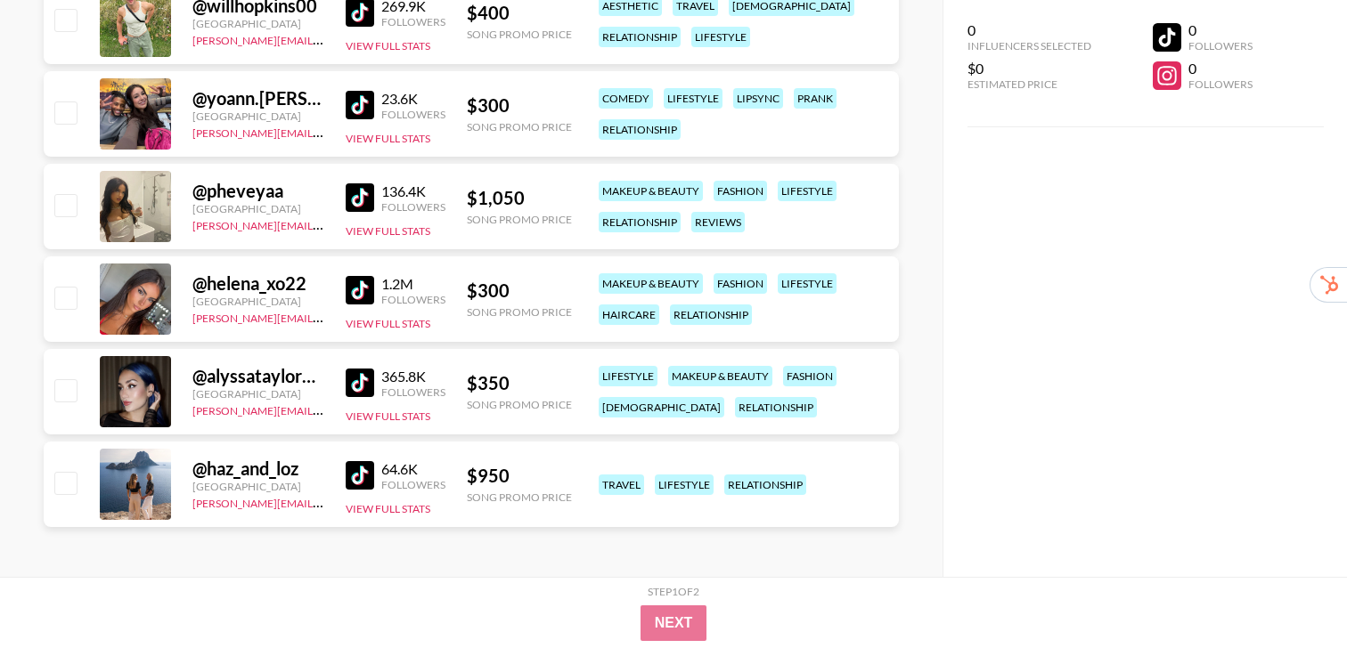
click at [365, 481] on img at bounding box center [360, 475] width 28 height 28
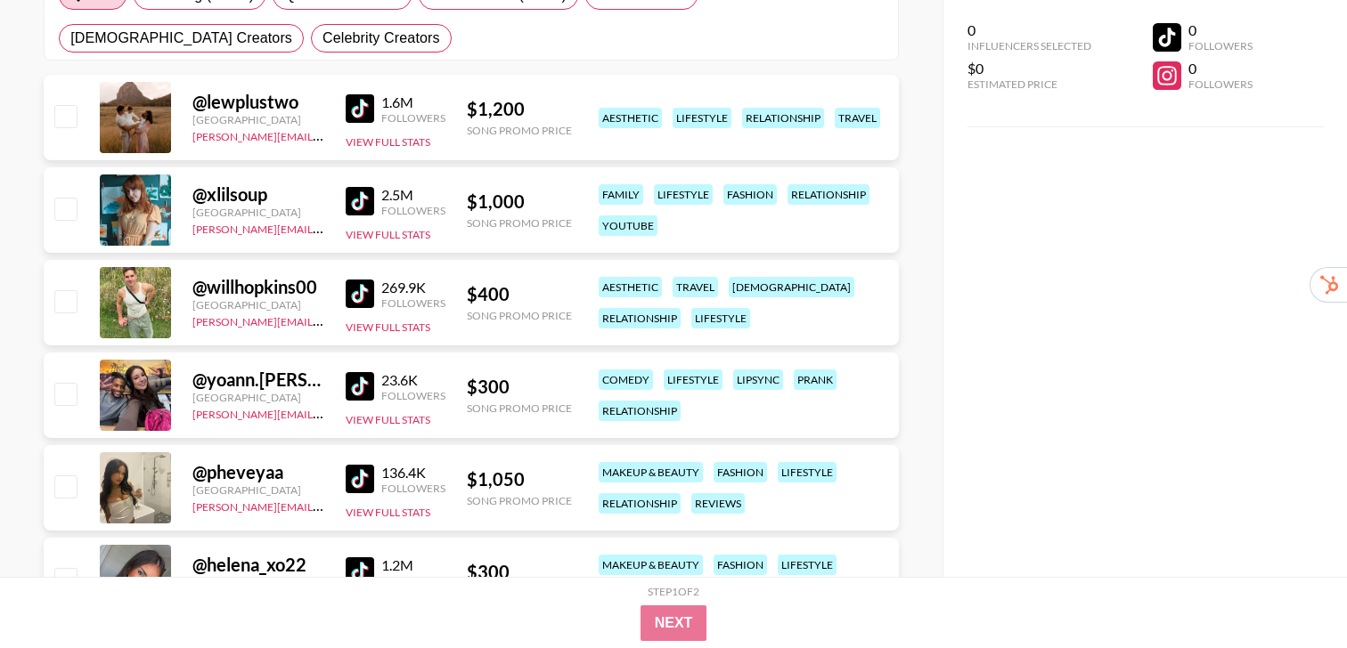
scroll to position [0, 0]
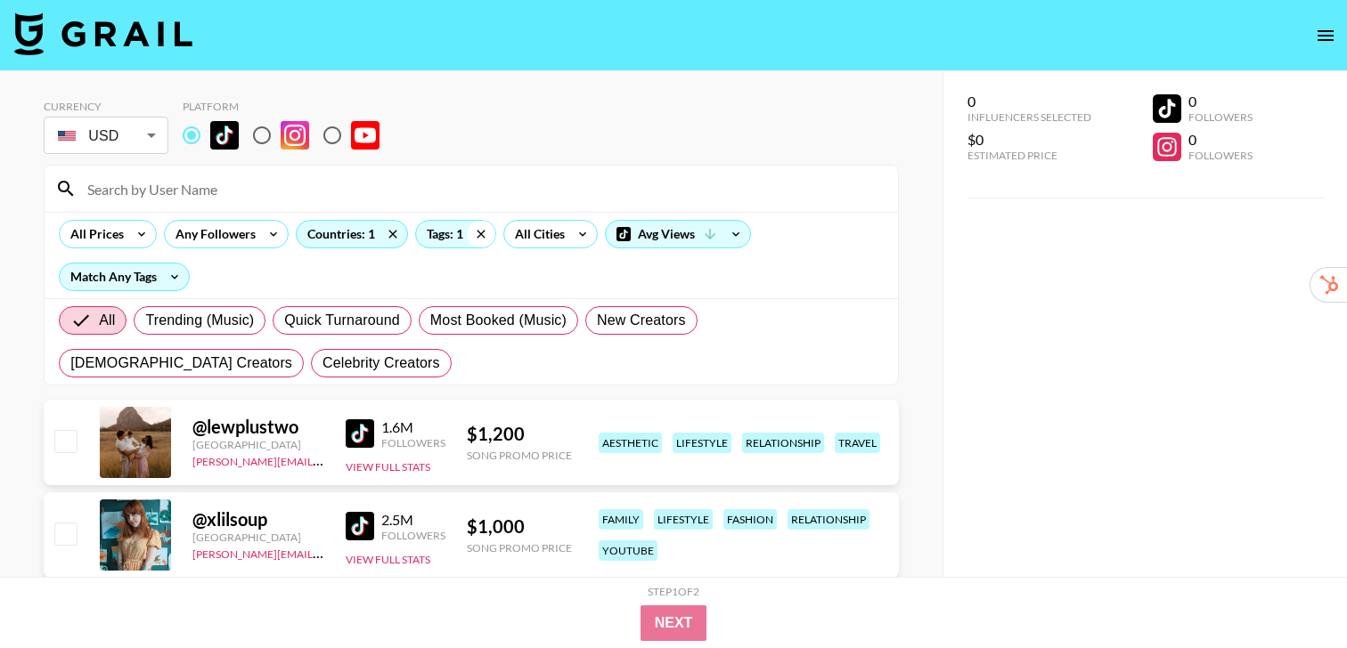
click at [480, 233] on icon at bounding box center [481, 234] width 8 height 8
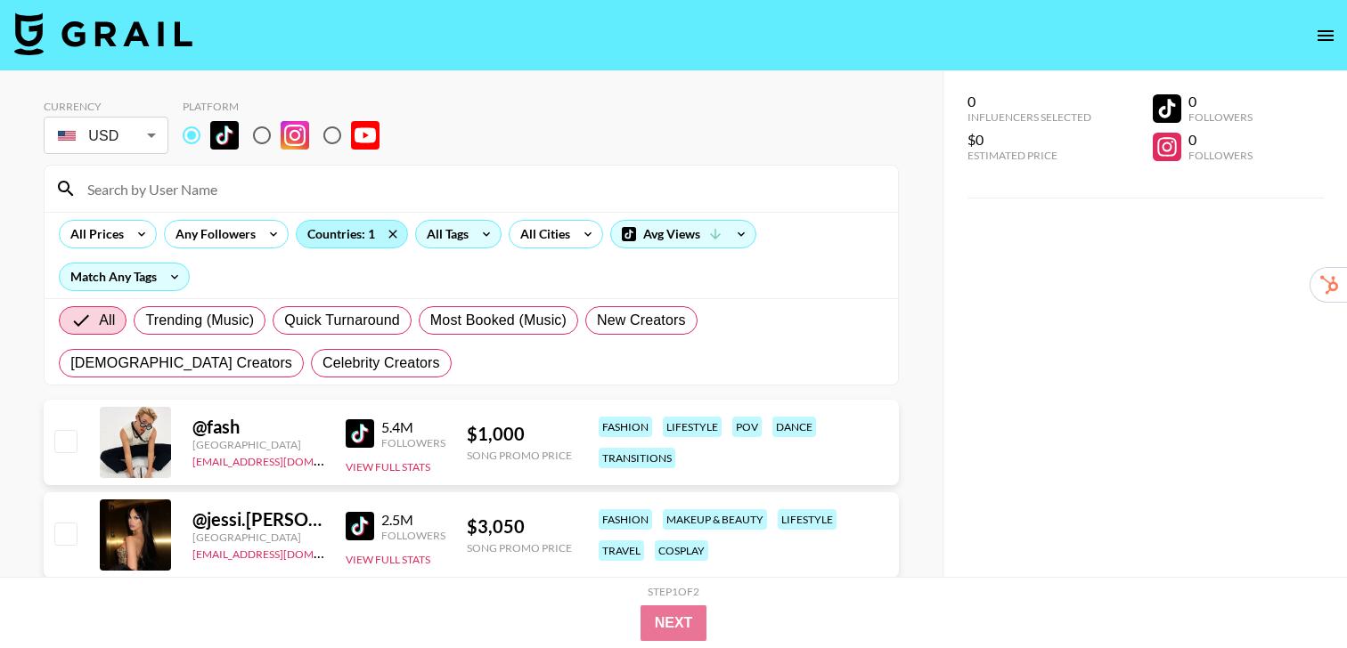
click at [354, 231] on div "Countries: 1" at bounding box center [352, 234] width 110 height 27
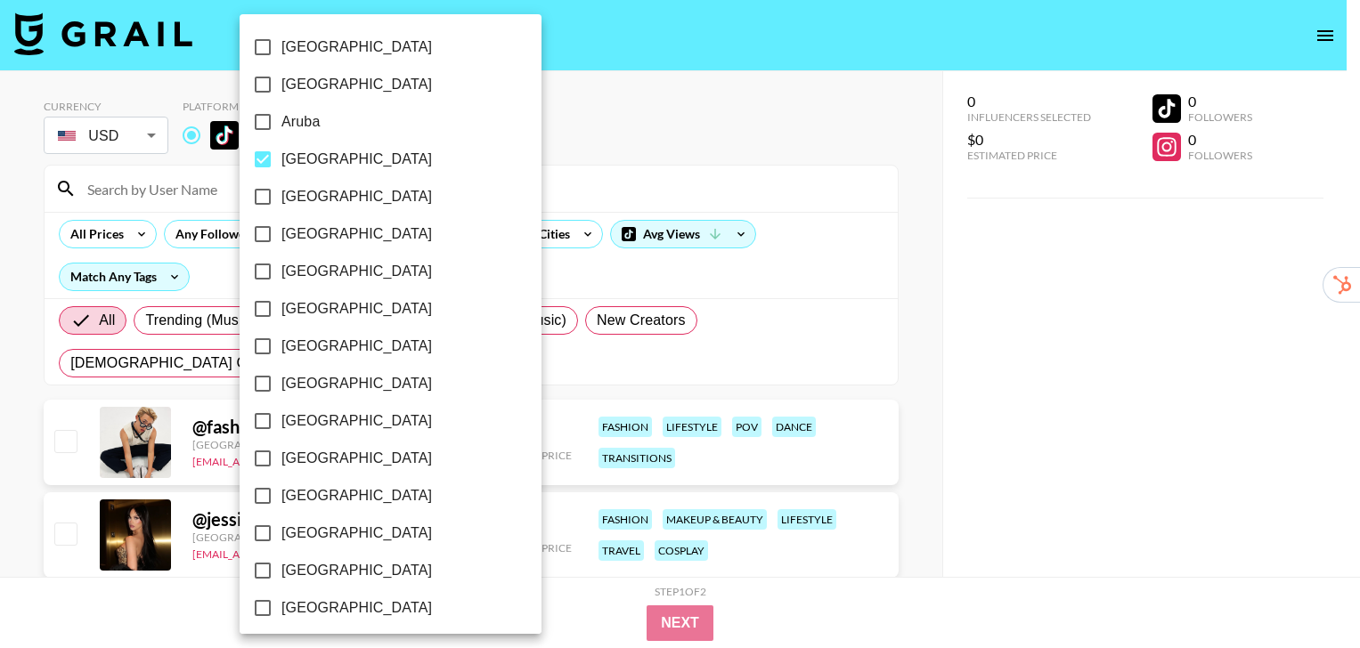
click at [321, 160] on span "[GEOGRAPHIC_DATA]" at bounding box center [356, 159] width 151 height 21
click at [281, 160] on input "[GEOGRAPHIC_DATA]" at bounding box center [262, 159] width 37 height 37
checkbox input "false"
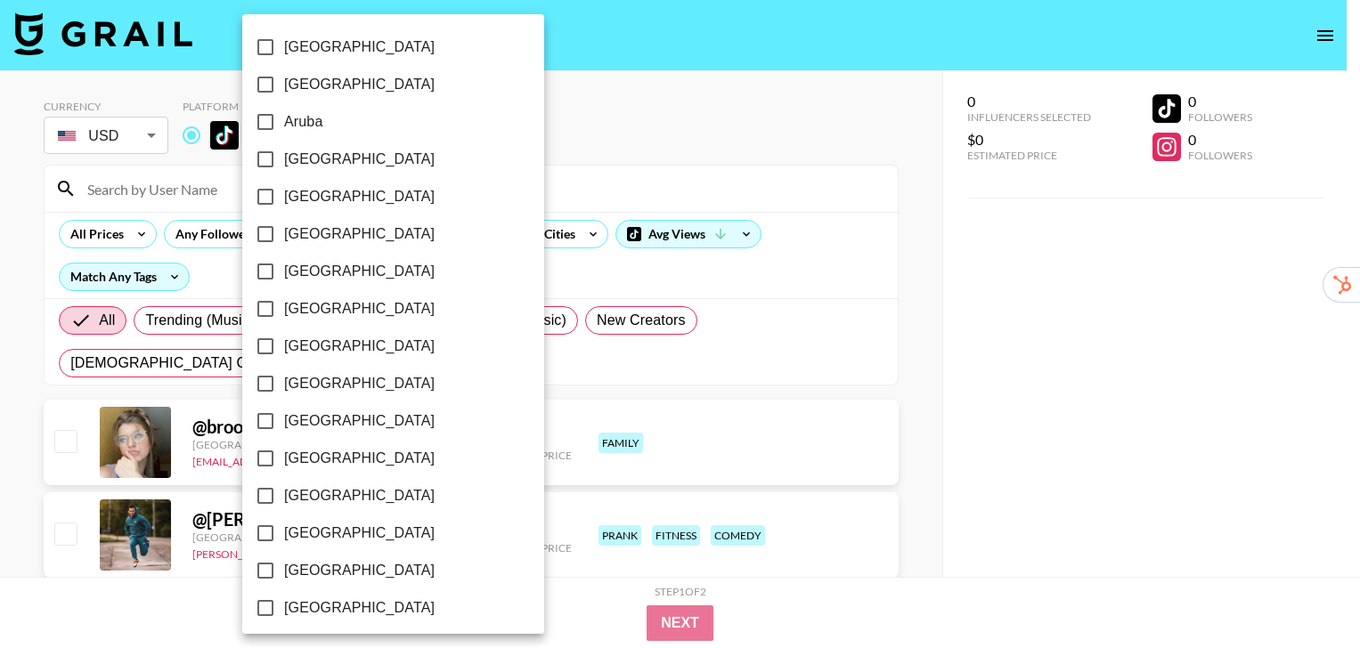
click at [310, 336] on span "[GEOGRAPHIC_DATA]" at bounding box center [359, 346] width 151 height 21
click at [284, 336] on input "[GEOGRAPHIC_DATA]" at bounding box center [265, 346] width 37 height 37
checkbox input "true"
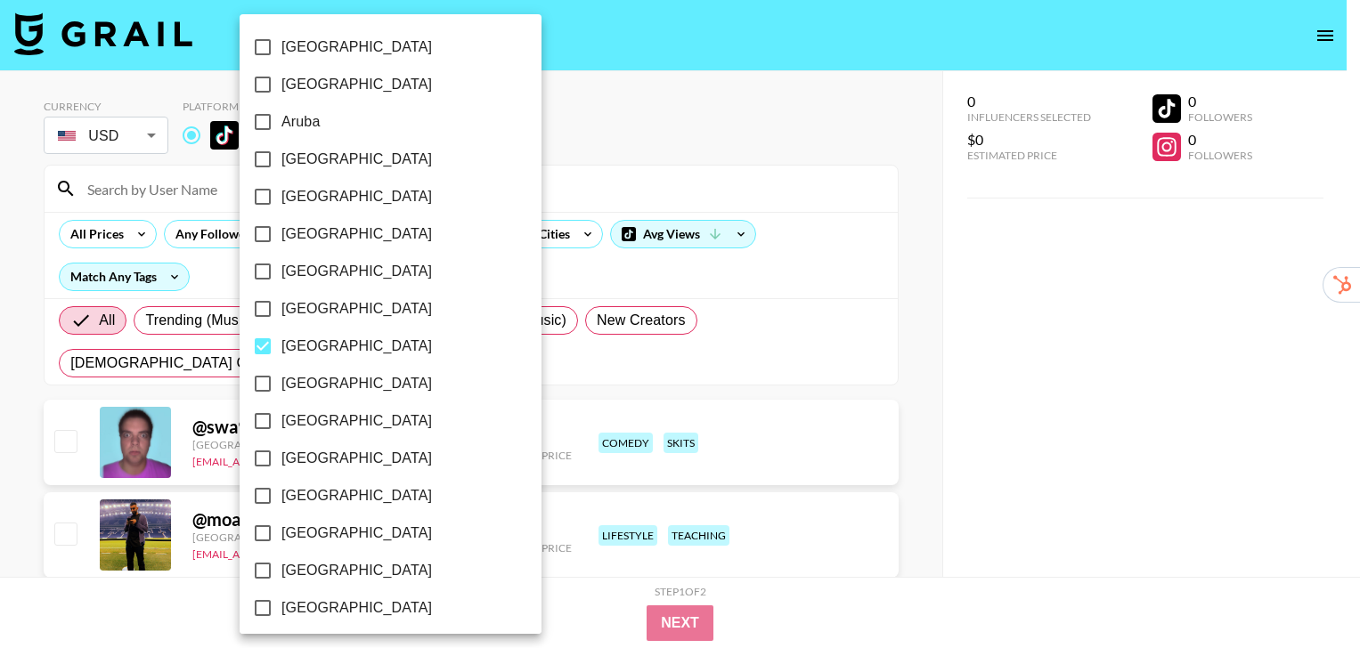
click at [956, 353] on div at bounding box center [680, 324] width 1360 height 648
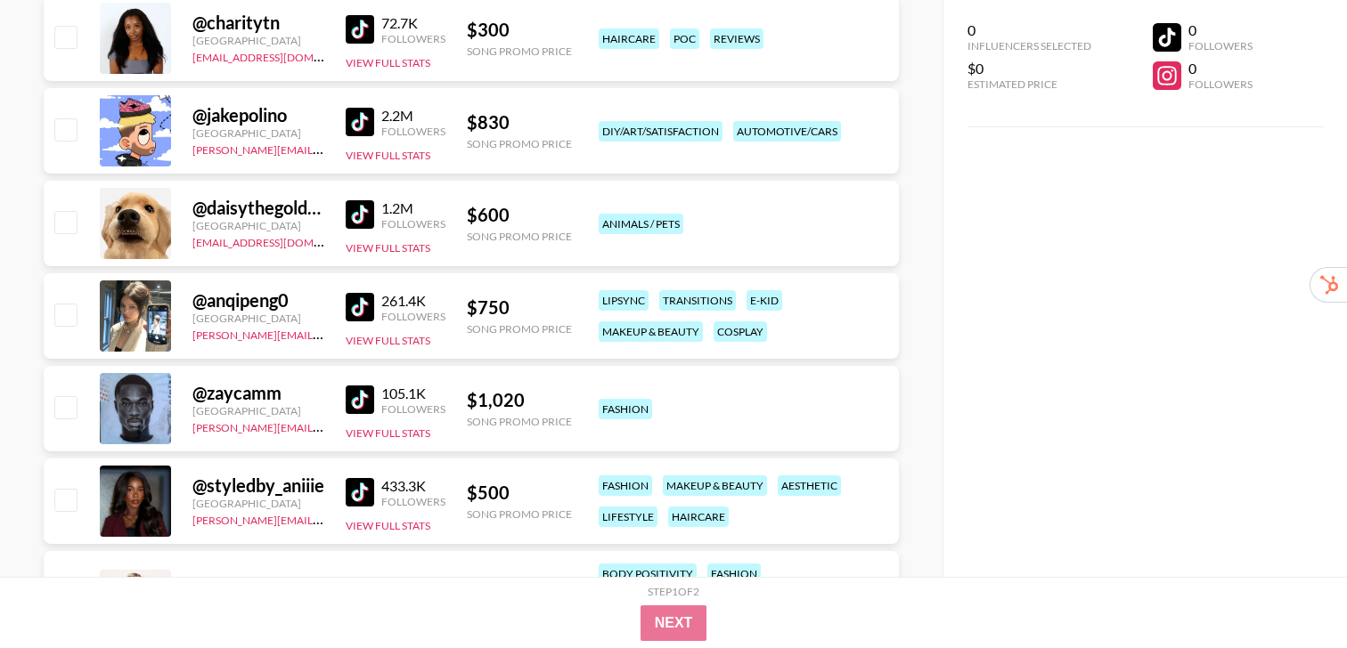
scroll to position [1331, 0]
click at [346, 399] on img at bounding box center [360, 399] width 28 height 28
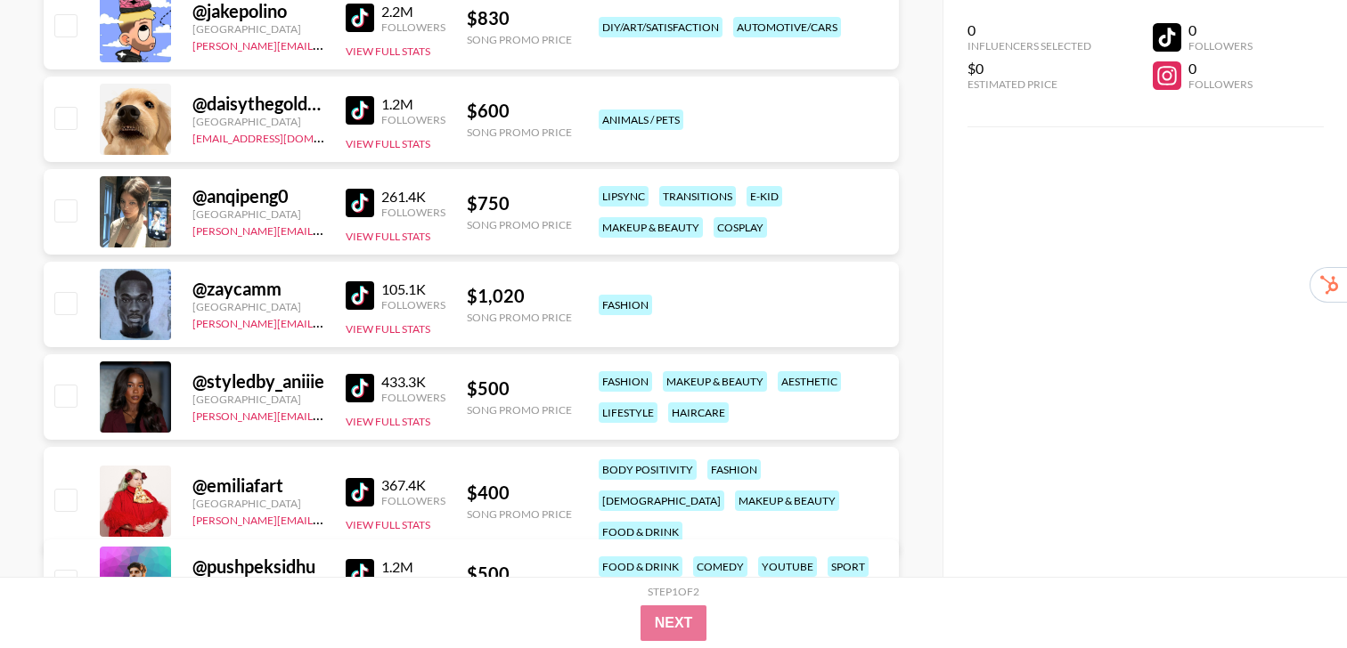
scroll to position [1479, 0]
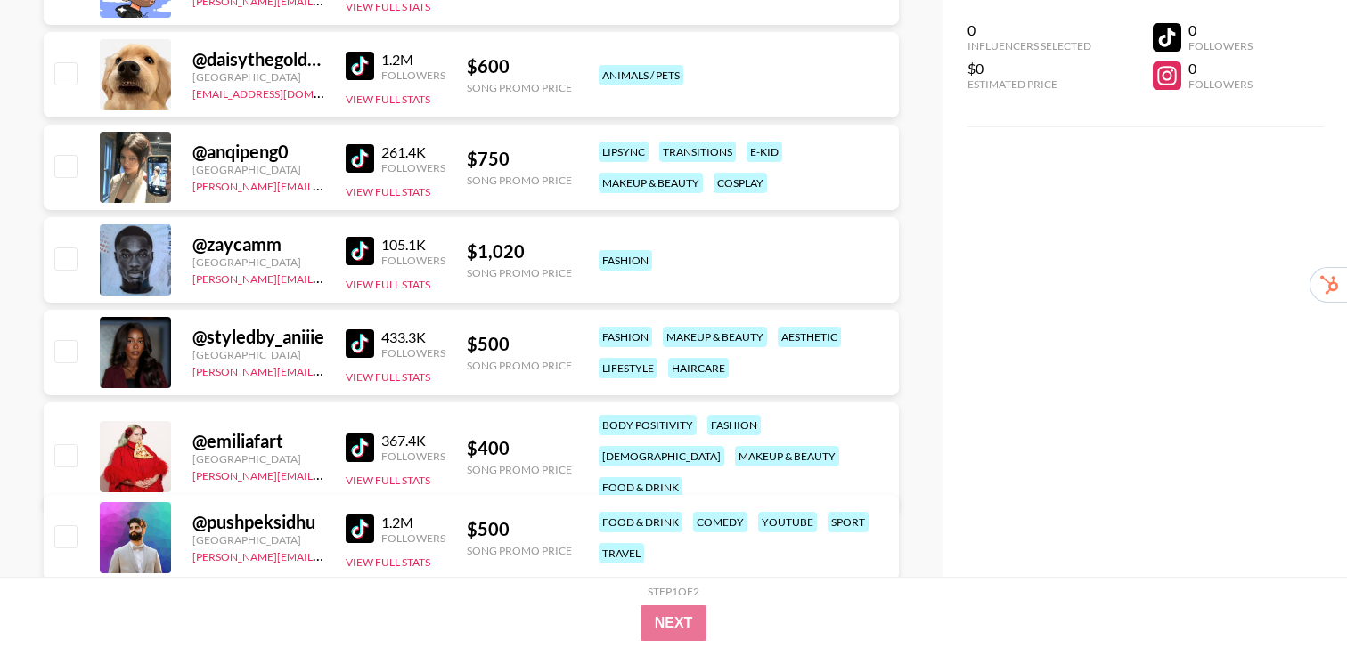
click at [360, 324] on div "433.3K Followers View Full Stats" at bounding box center [396, 352] width 100 height 63
click at [361, 351] on img at bounding box center [360, 344] width 28 height 28
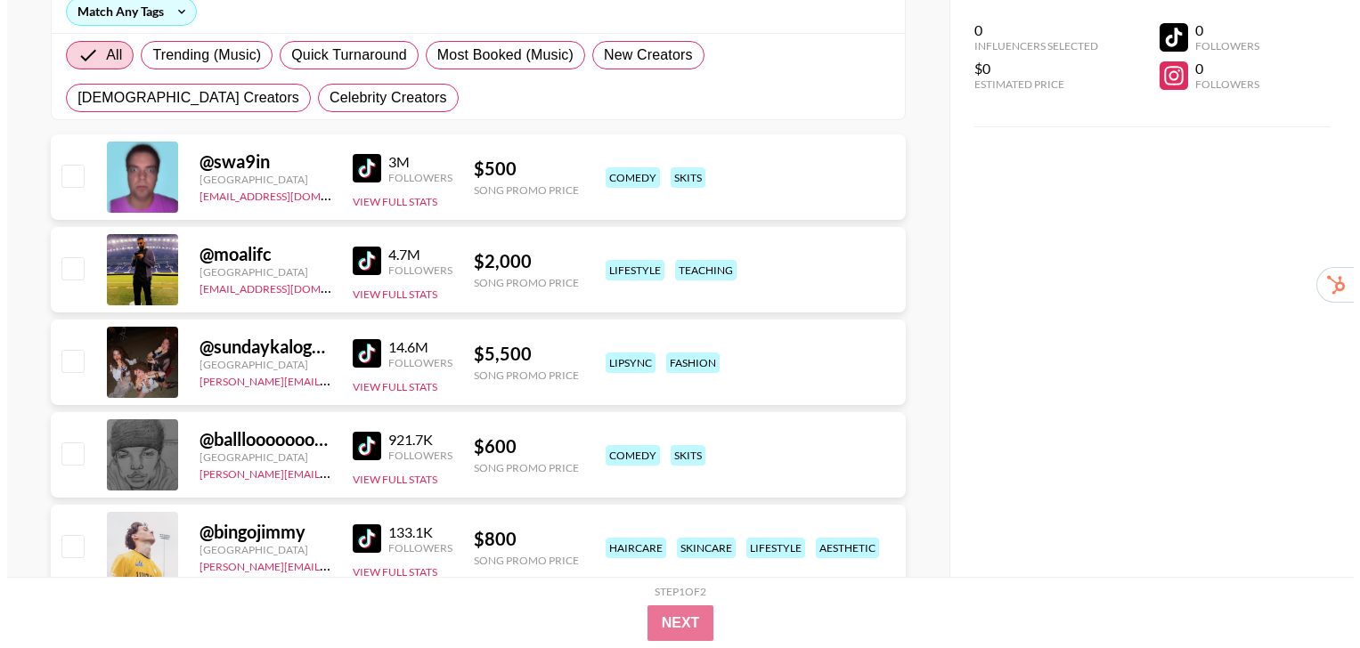
scroll to position [0, 0]
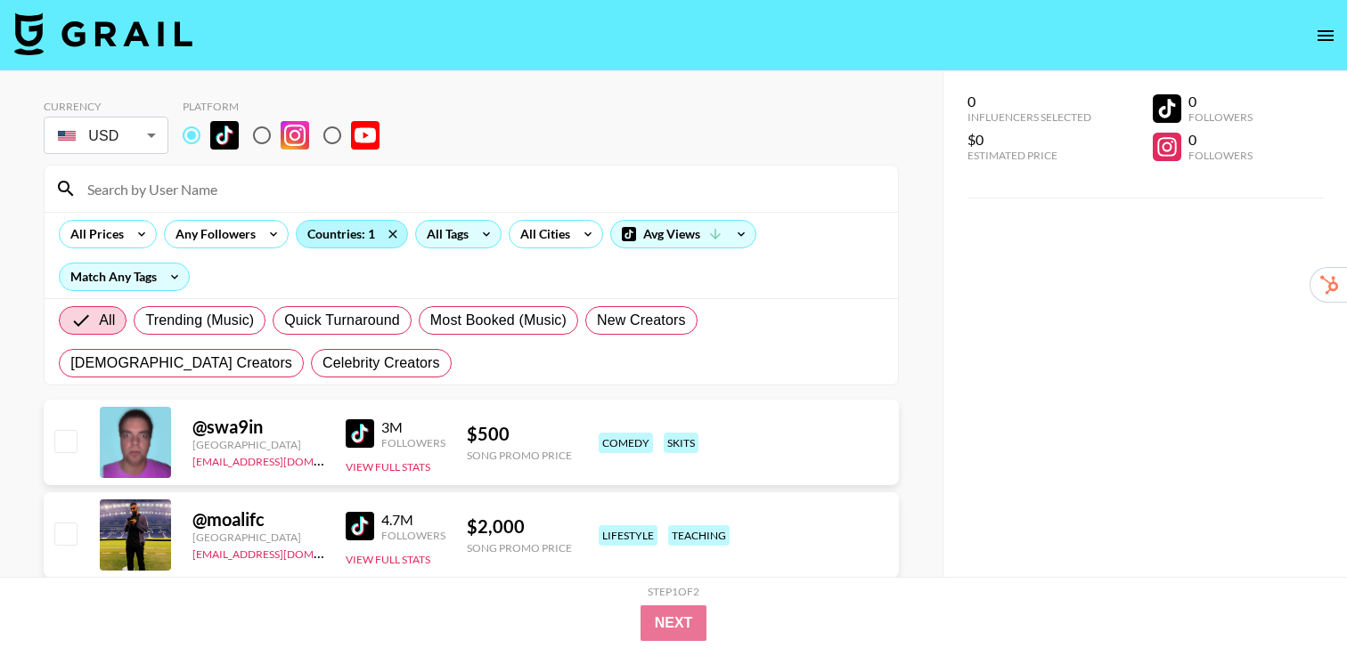
click at [358, 232] on div "Countries: 1" at bounding box center [352, 234] width 110 height 27
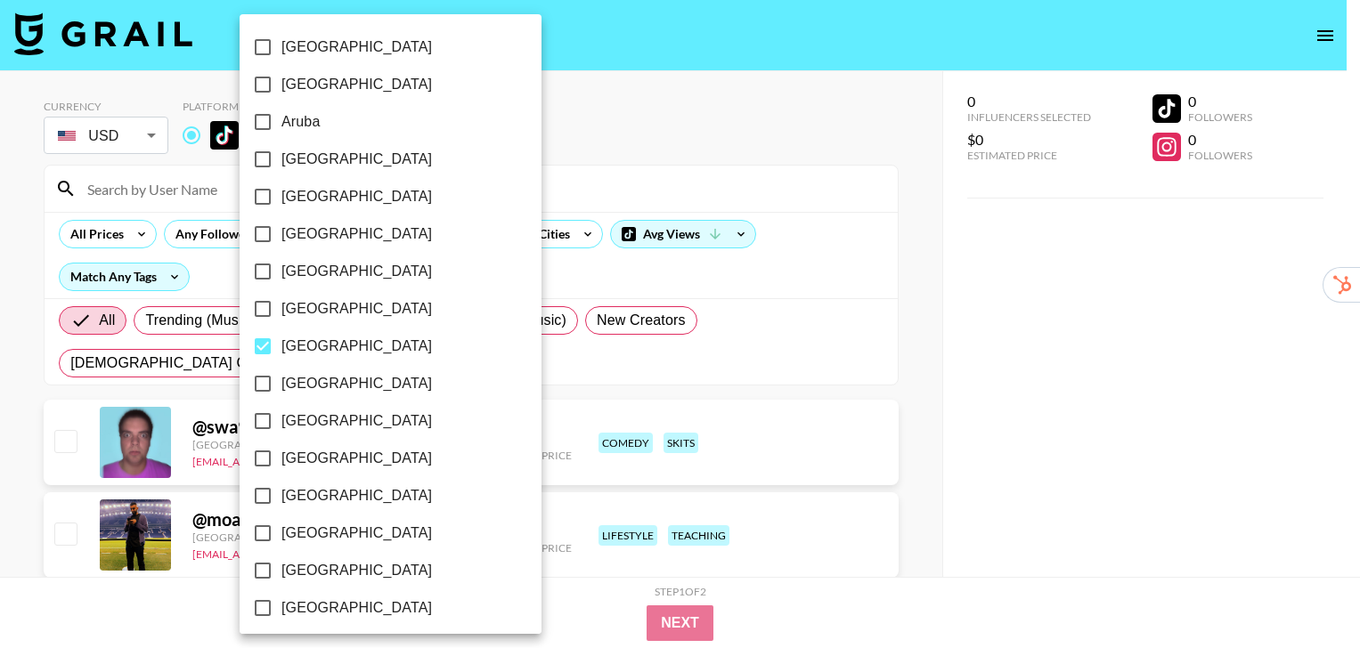
click at [334, 346] on label "[GEOGRAPHIC_DATA]" at bounding box center [378, 346] width 269 height 37
click at [281, 346] on input "[GEOGRAPHIC_DATA]" at bounding box center [262, 346] width 37 height 37
checkbox input "false"
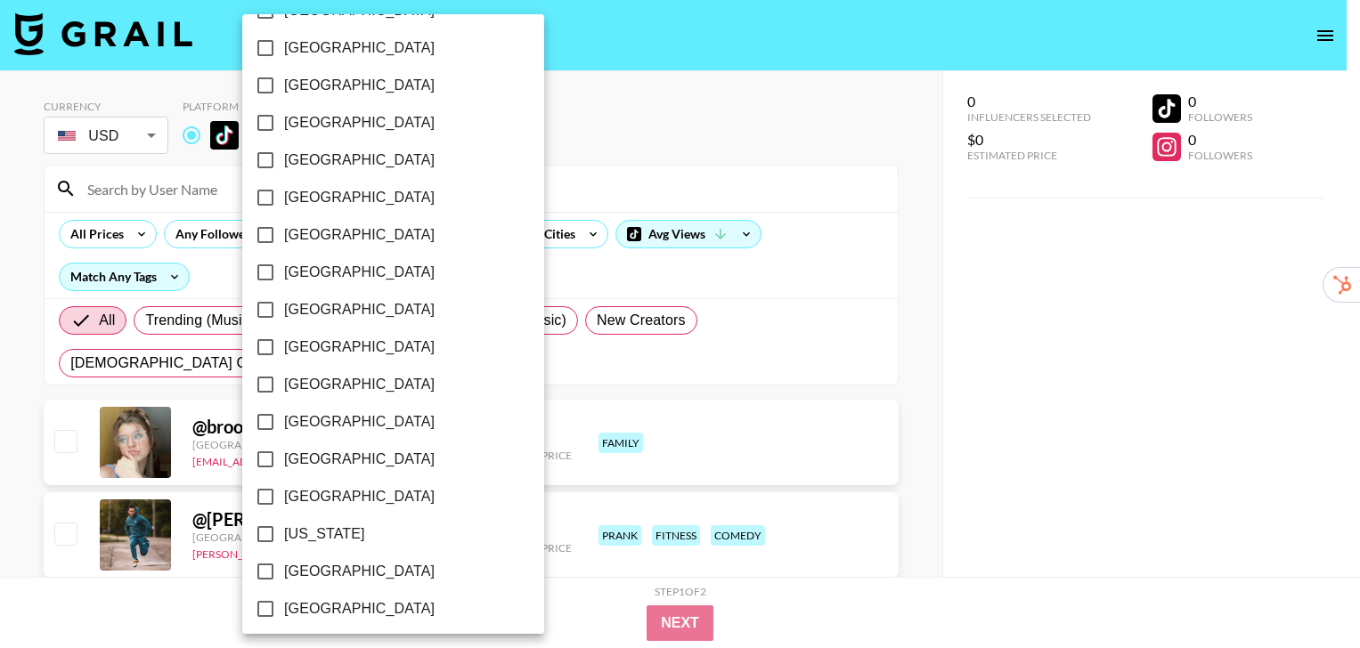
scroll to position [163, 0]
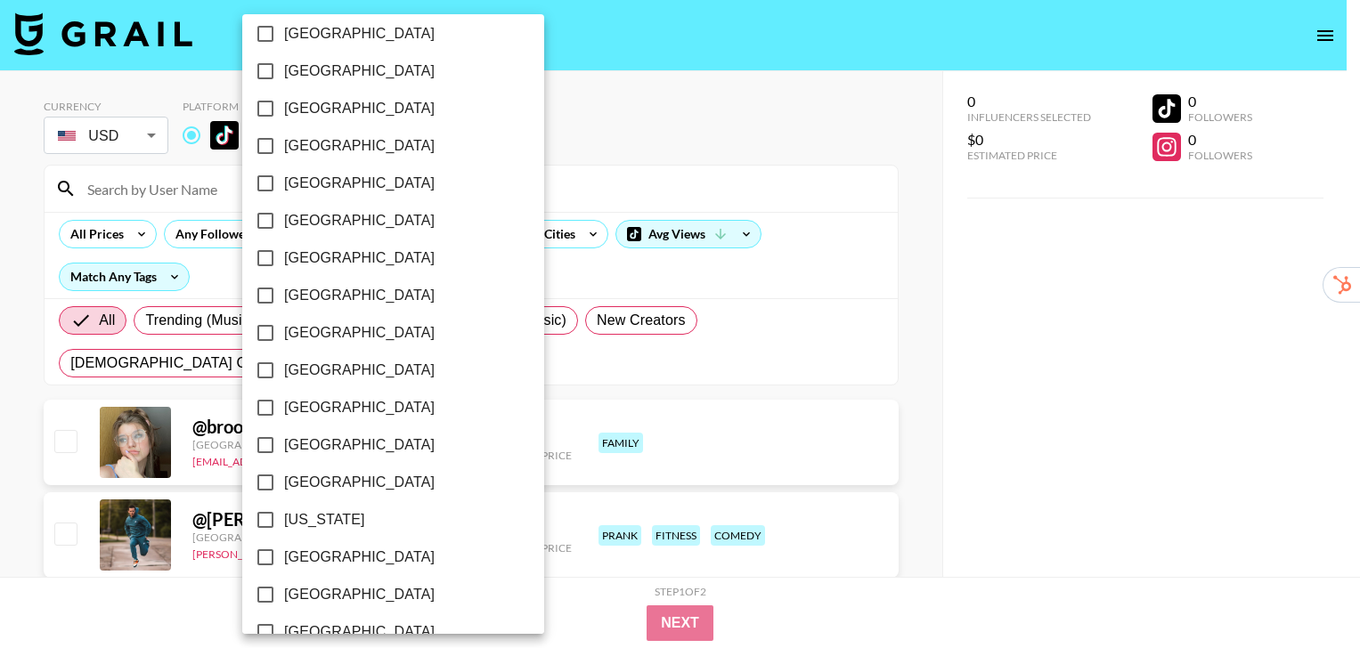
click at [339, 557] on span "[GEOGRAPHIC_DATA]" at bounding box center [359, 557] width 151 height 21
click at [284, 557] on input "[GEOGRAPHIC_DATA]" at bounding box center [265, 557] width 37 height 37
checkbox input "true"
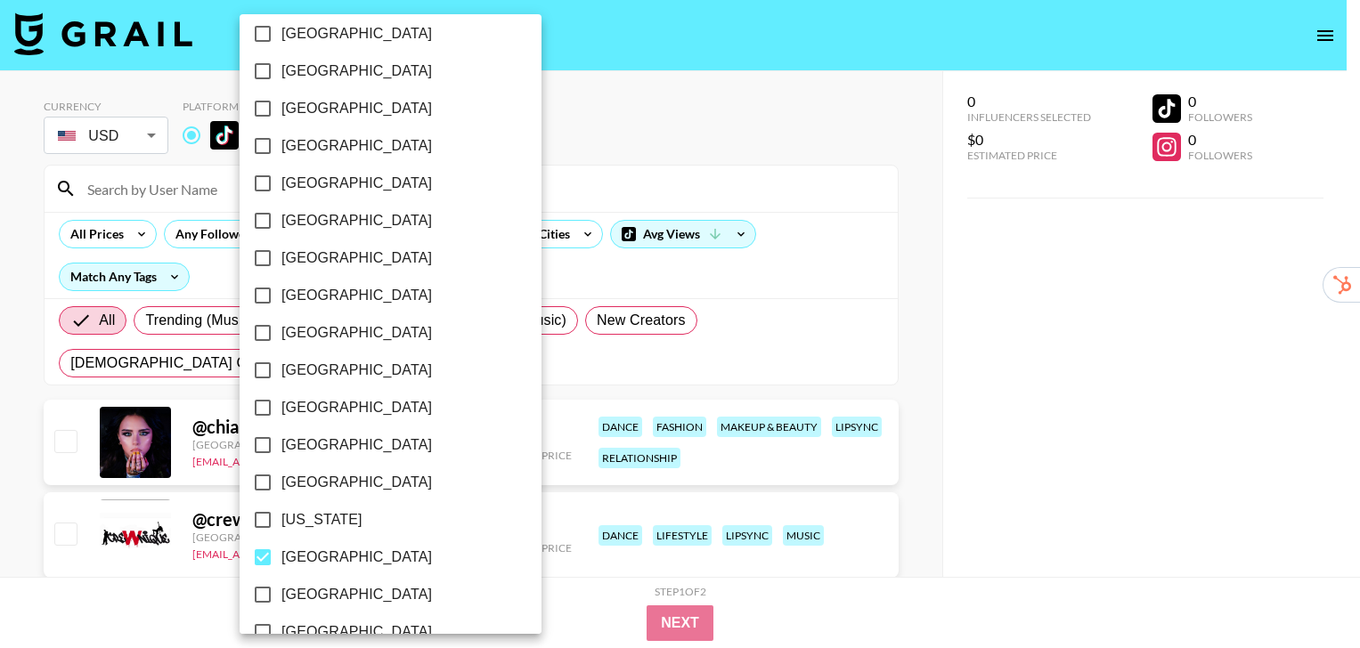
click at [928, 265] on div at bounding box center [680, 324] width 1360 height 648
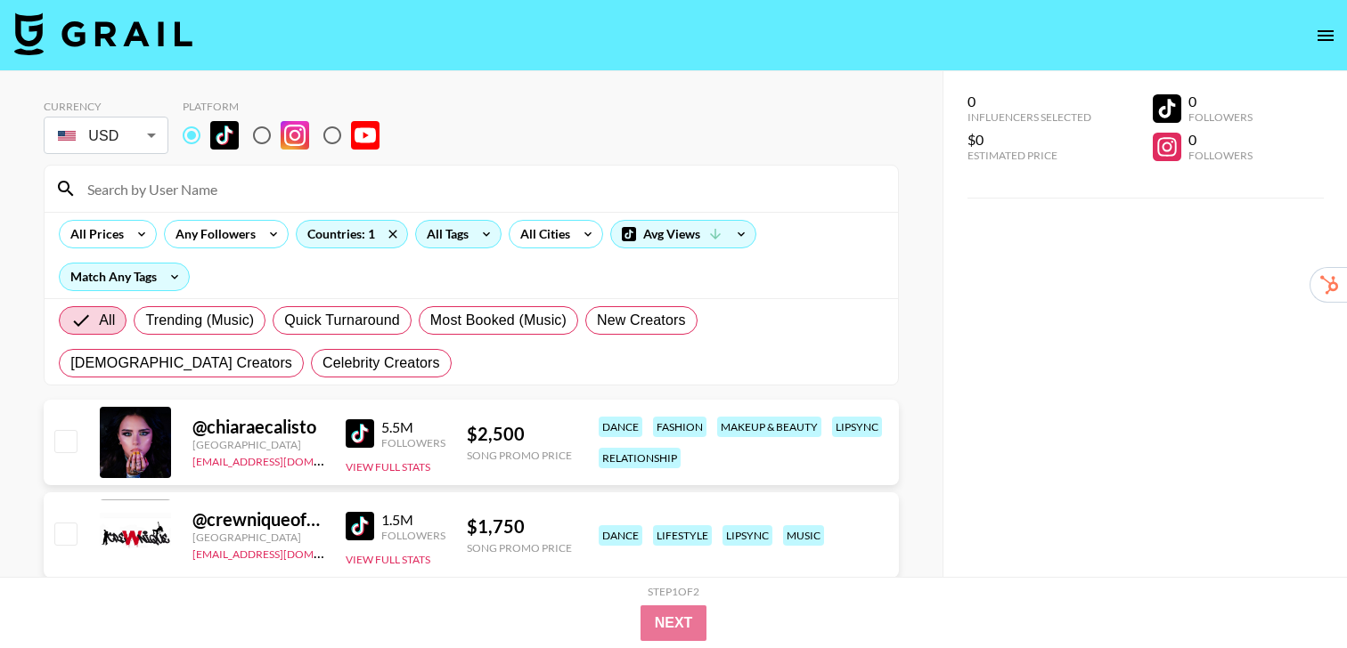
click at [458, 234] on div "All Tags" at bounding box center [444, 234] width 56 height 27
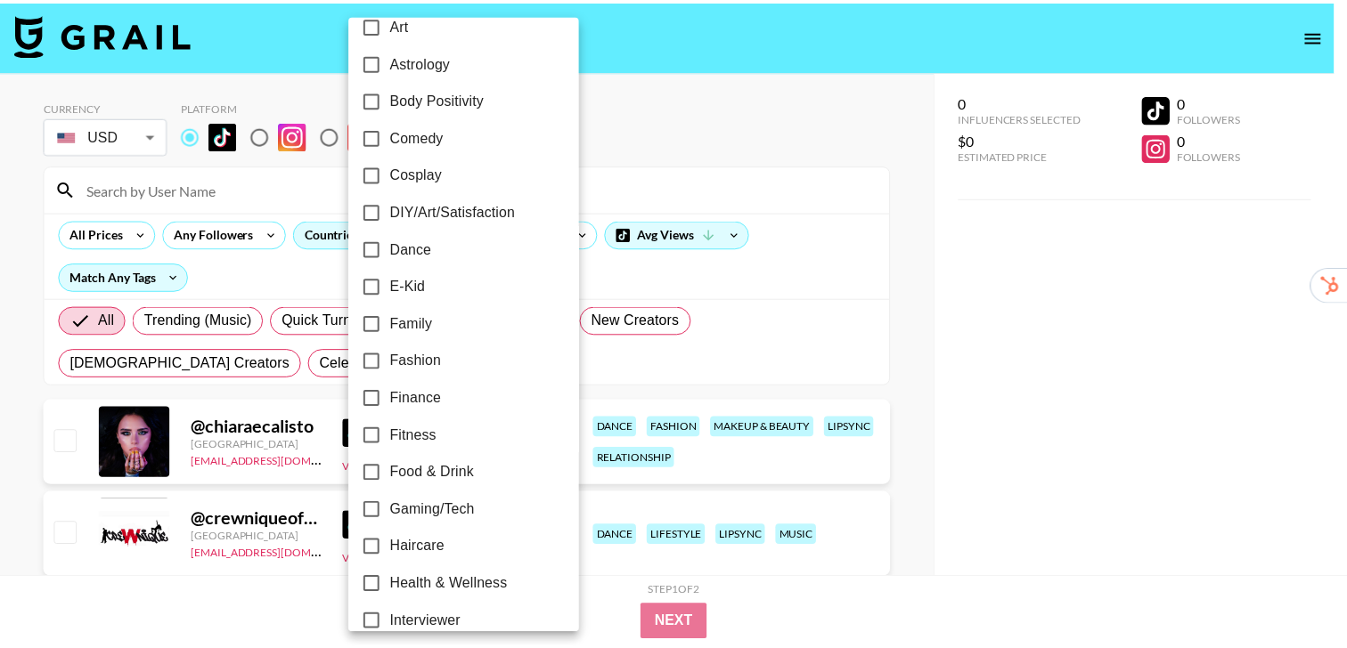
scroll to position [260, 0]
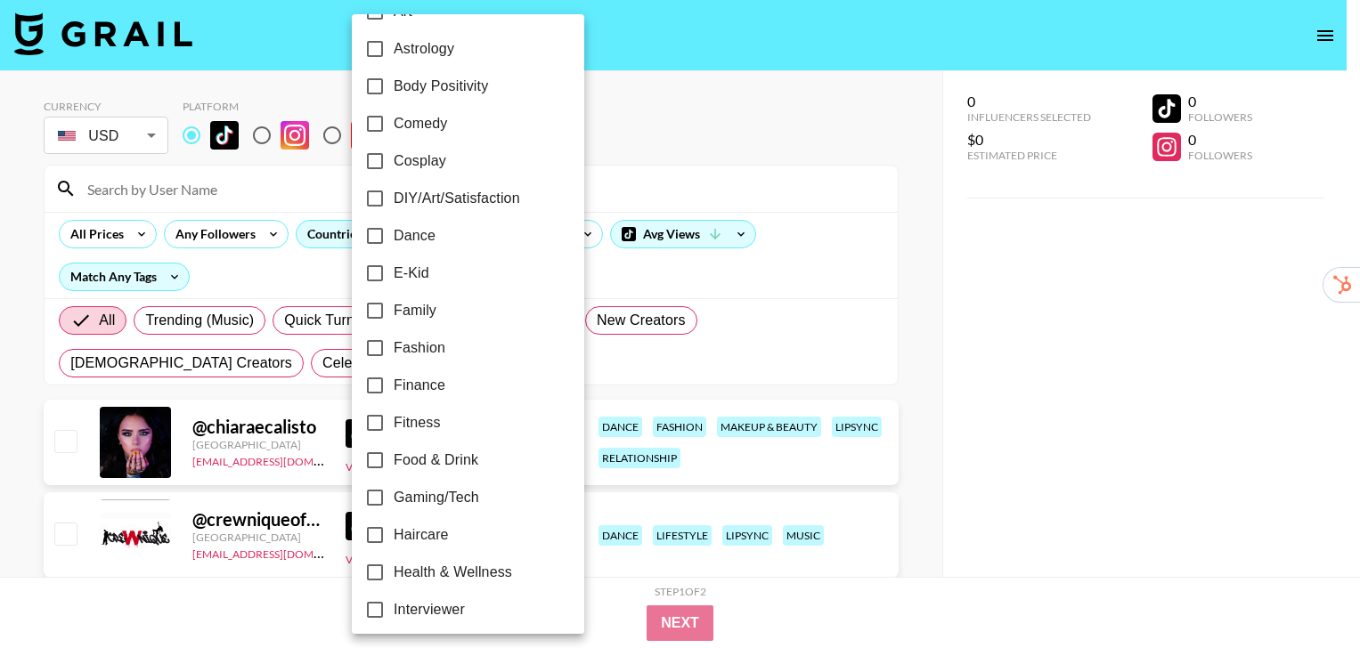
click at [914, 299] on div at bounding box center [680, 324] width 1360 height 648
